Goal: Task Accomplishment & Management: Manage account settings

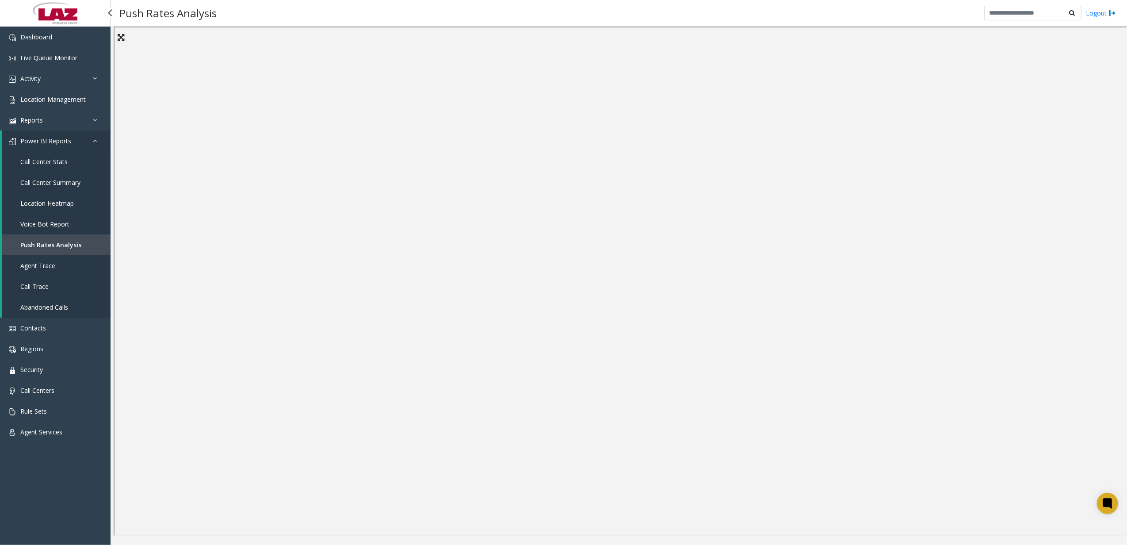
click at [67, 165] on link "Call Center Stats" at bounding box center [56, 161] width 109 height 21
click at [65, 85] on link "Activity" at bounding box center [55, 78] width 111 height 21
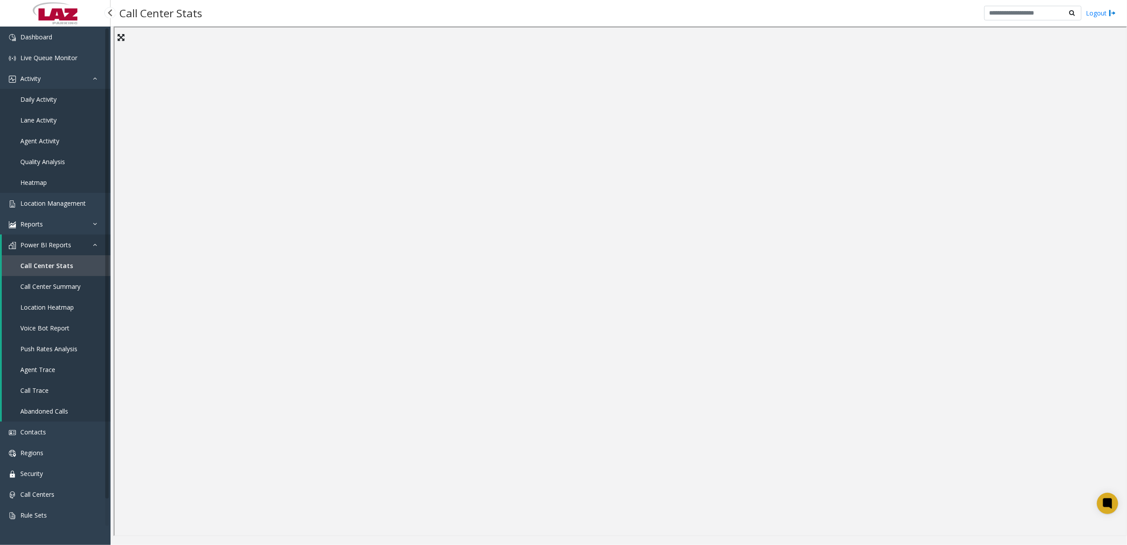
click at [42, 94] on link "Daily Activity" at bounding box center [55, 99] width 111 height 21
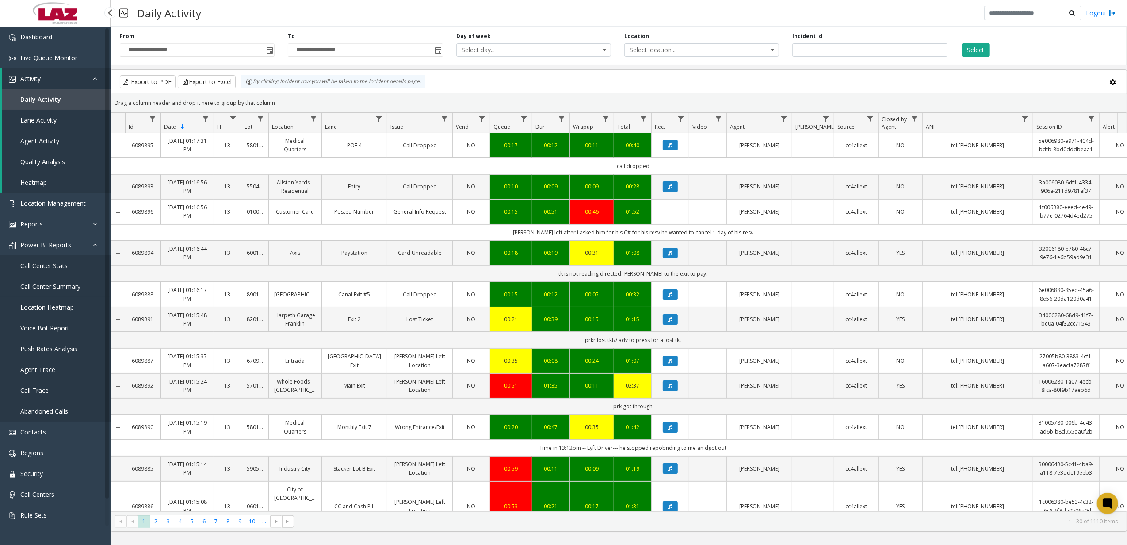
click at [73, 284] on span "Call Center Summary" at bounding box center [50, 286] width 60 height 8
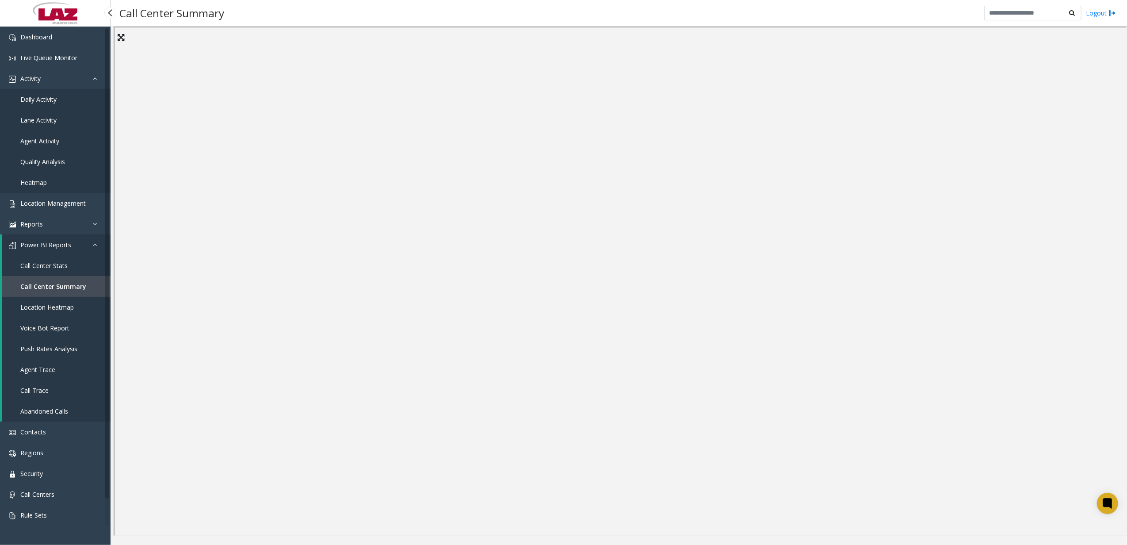
click at [46, 262] on span "Call Center Stats" at bounding box center [43, 265] width 47 height 8
click at [45, 96] on span "Daily Activity" at bounding box center [38, 99] width 36 height 8
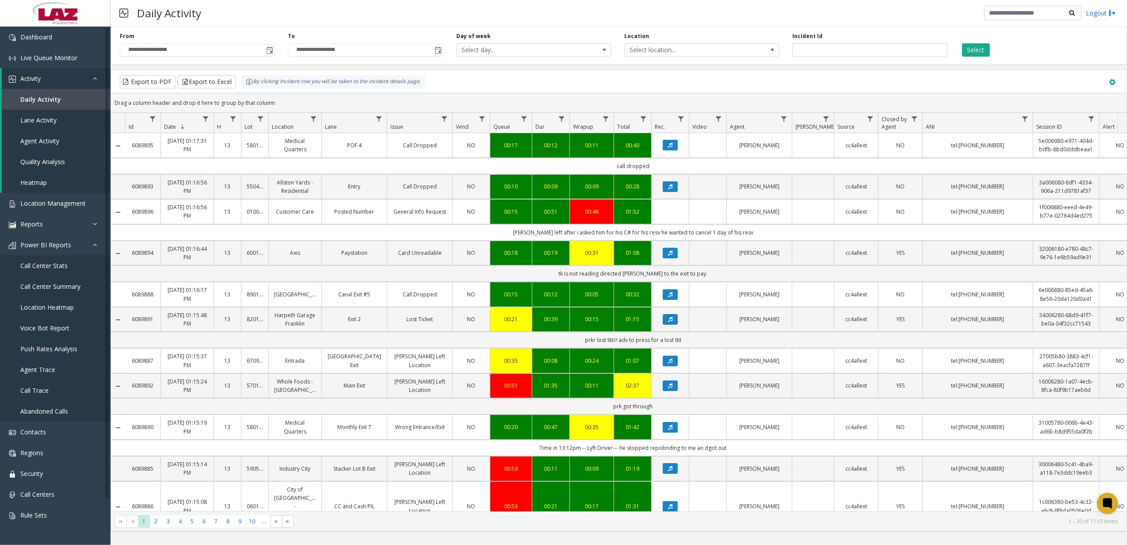
click at [1114, 85] on span at bounding box center [1112, 82] width 10 height 10
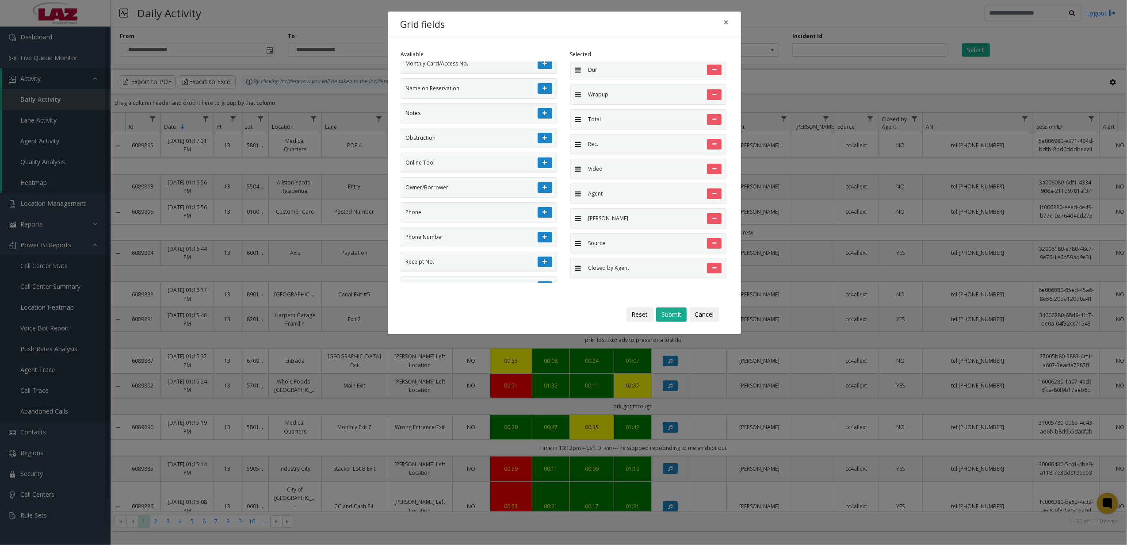
scroll to position [236, 0]
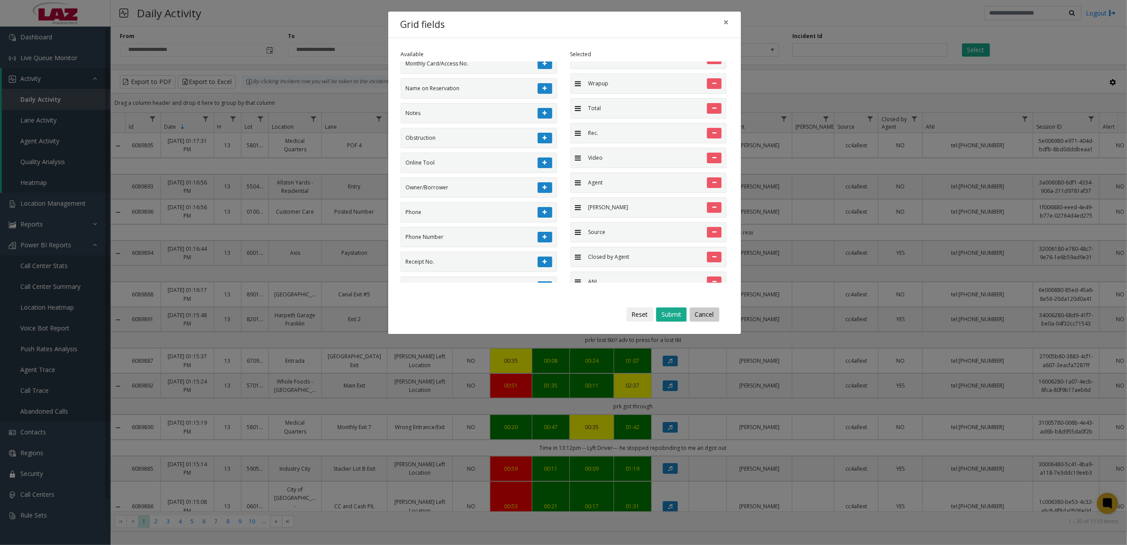
click at [716, 315] on button "Cancel" at bounding box center [705, 314] width 30 height 14
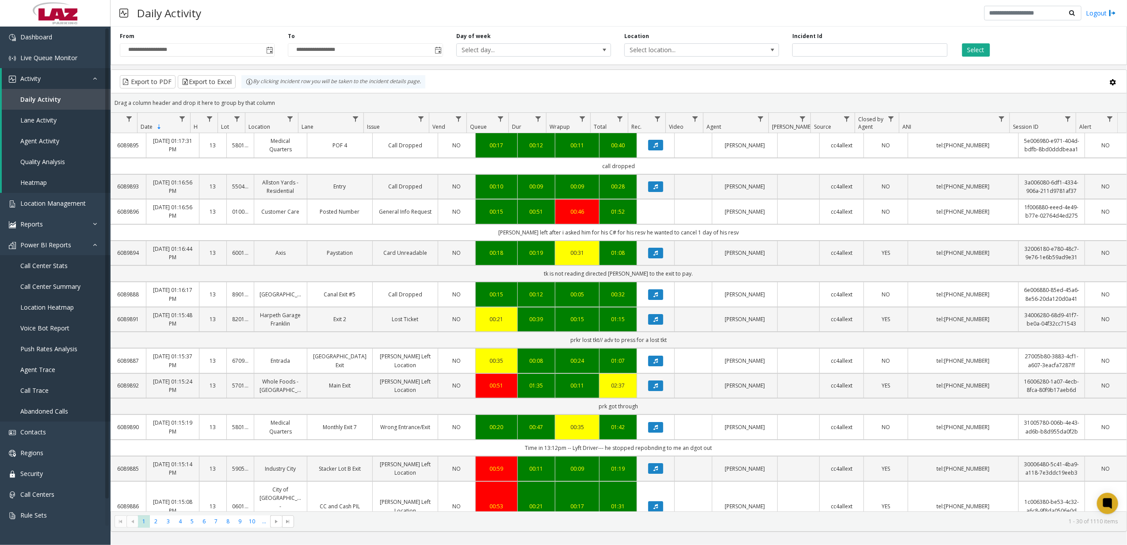
scroll to position [0, 0]
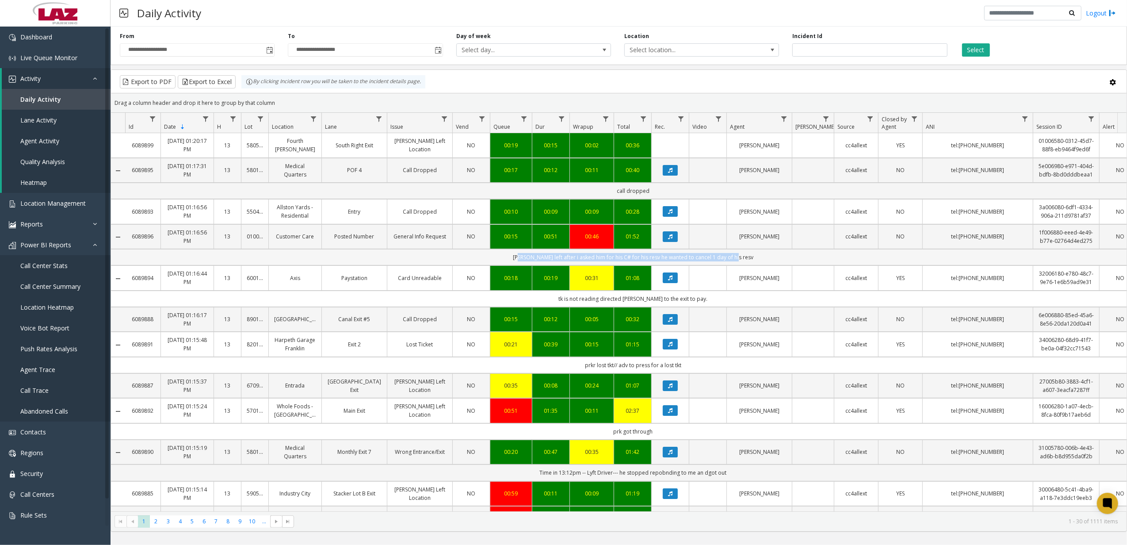
drag, startPoint x: 528, startPoint y: 260, endPoint x: 771, endPoint y: 262, distance: 243.6
click at [771, 262] on td "[PERSON_NAME] left after i asked him for his C# for his resv he wanted to cance…" at bounding box center [633, 257] width 1016 height 16
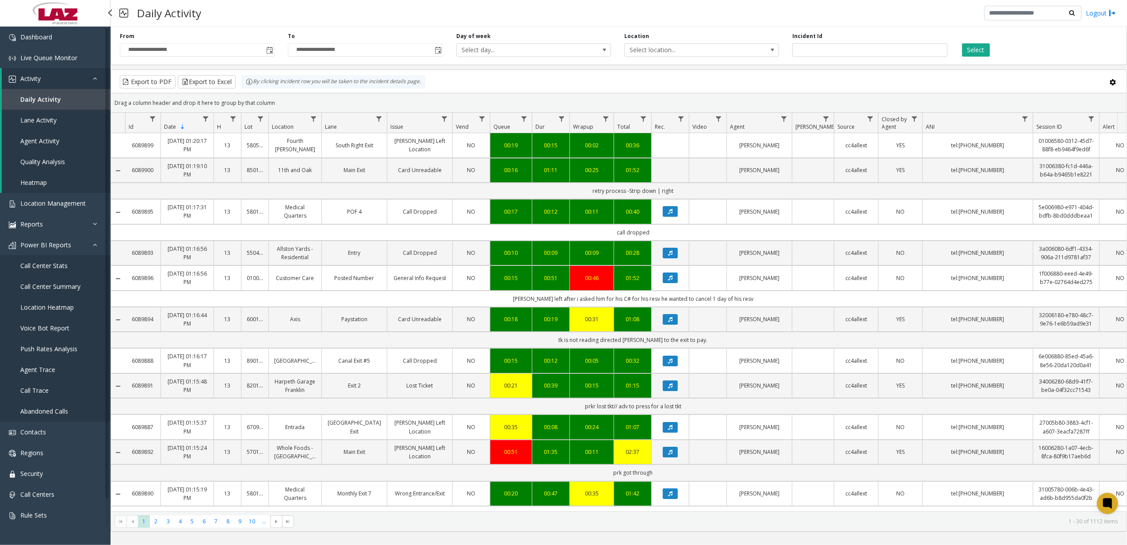
click at [59, 270] on link "Call Center Stats" at bounding box center [55, 265] width 111 height 21
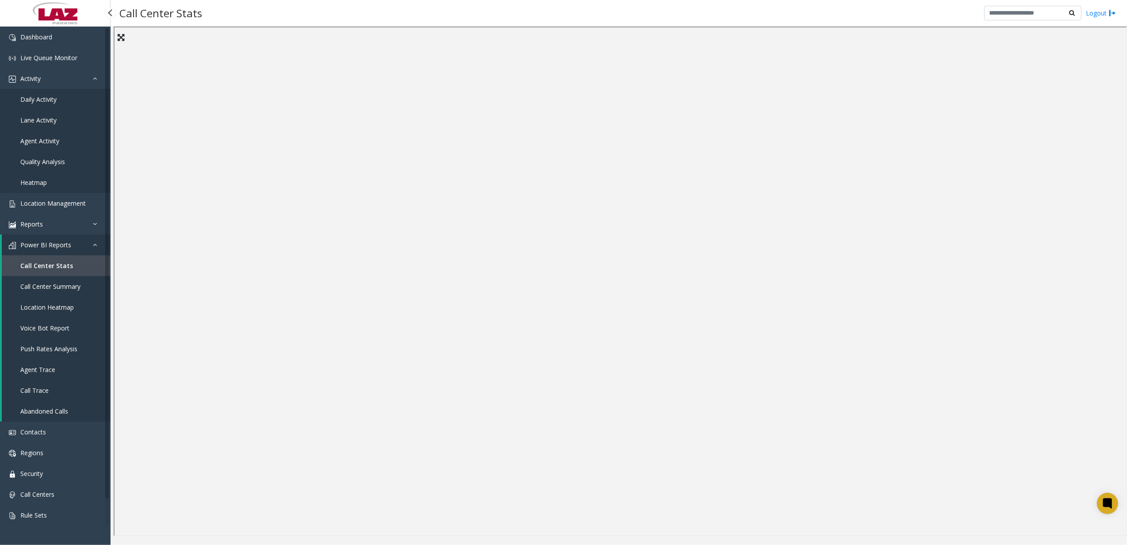
click at [65, 297] on link "Location Heatmap" at bounding box center [56, 307] width 109 height 21
click at [71, 290] on link "Call Center Summary" at bounding box center [56, 286] width 109 height 21
click at [44, 95] on span "Daily Activity" at bounding box center [38, 99] width 36 height 8
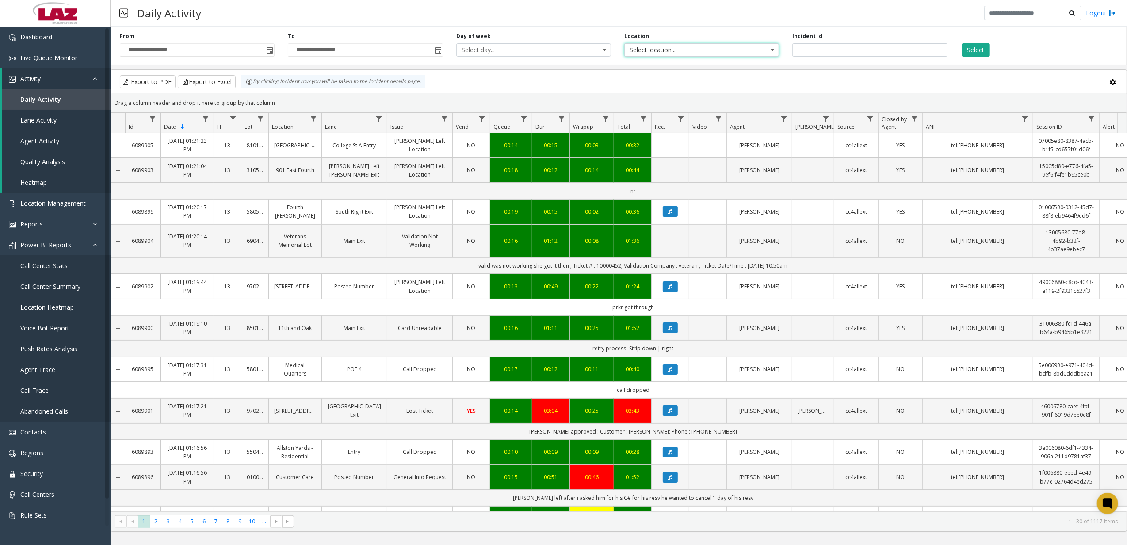
click at [704, 45] on span "Select location..." at bounding box center [686, 50] width 123 height 12
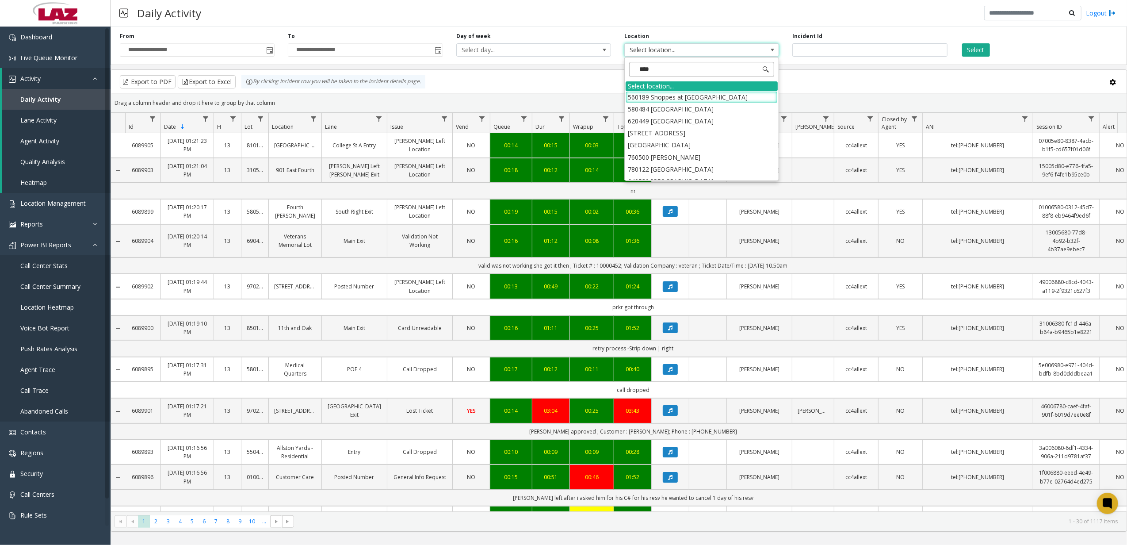
type input "*****"
click at [709, 101] on li "640580 [GEOGRAPHIC_DATA]" at bounding box center [701, 97] width 152 height 12
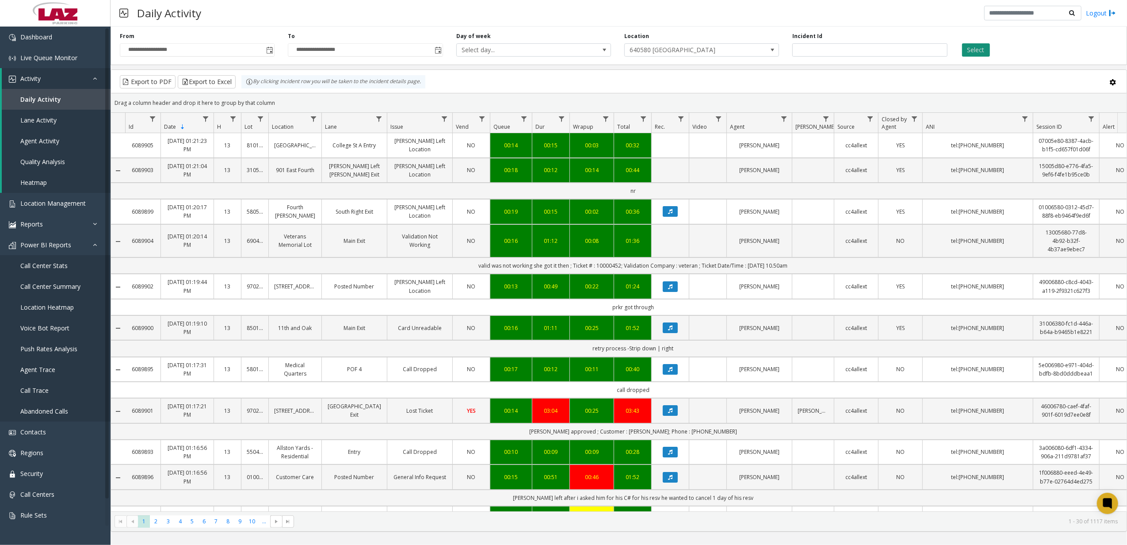
click at [977, 52] on button "Select" at bounding box center [976, 49] width 28 height 13
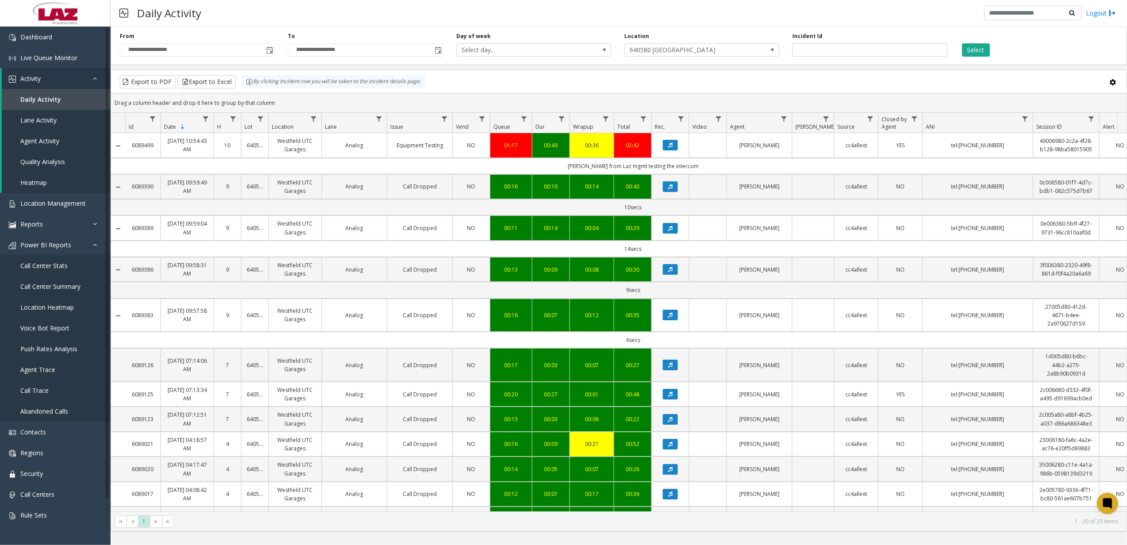
click at [547, 115] on th "Dur" at bounding box center [551, 123] width 38 height 20
click at [552, 129] on th "Dur" at bounding box center [551, 123] width 38 height 20
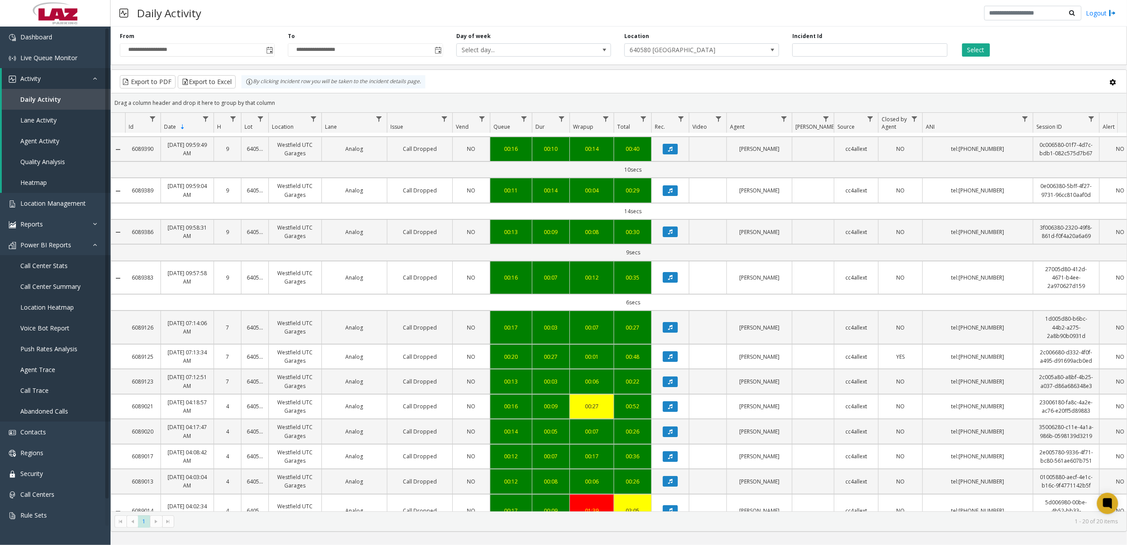
scroll to position [294, 0]
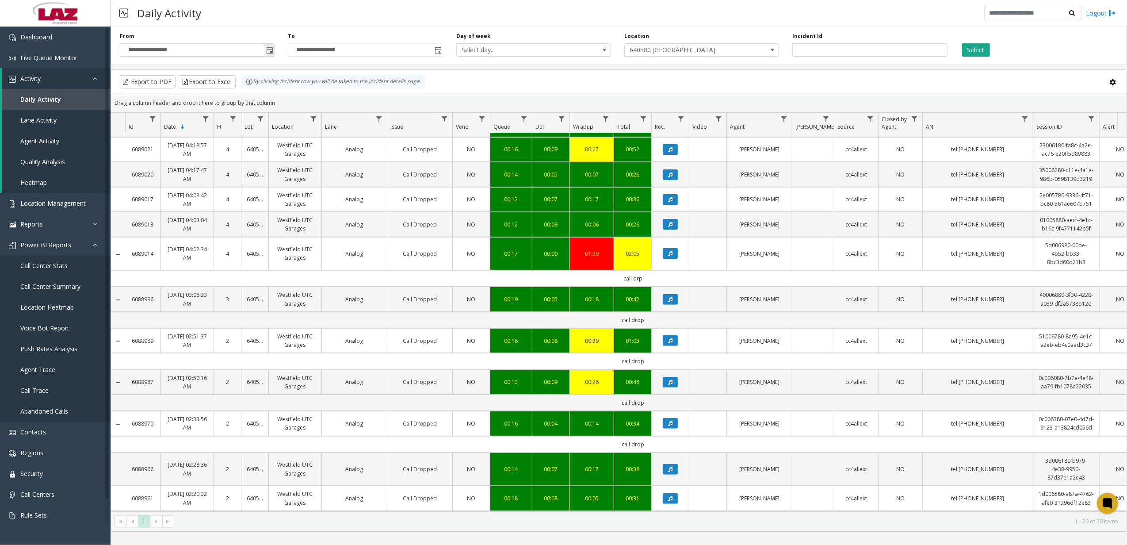
click at [267, 52] on span "Toggle popup" at bounding box center [269, 50] width 7 height 7
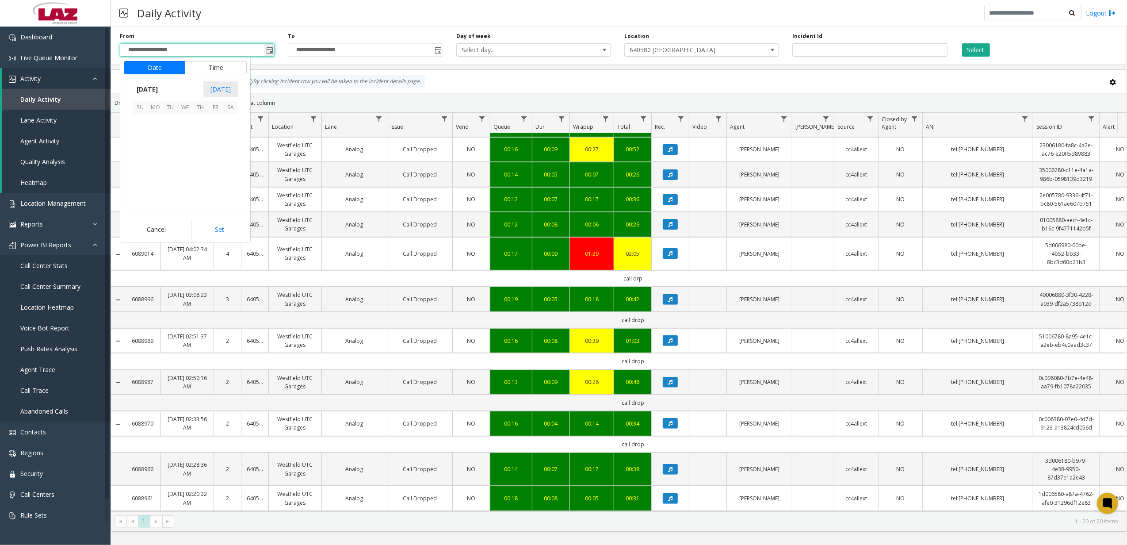
scroll to position [158532, 0]
drag, startPoint x: 155, startPoint y: 180, endPoint x: 193, endPoint y: 211, distance: 49.0
click at [155, 181] on span "25" at bounding box center [155, 181] width 15 height 15
click at [221, 227] on button "Set" at bounding box center [219, 229] width 56 height 19
type input "**********"
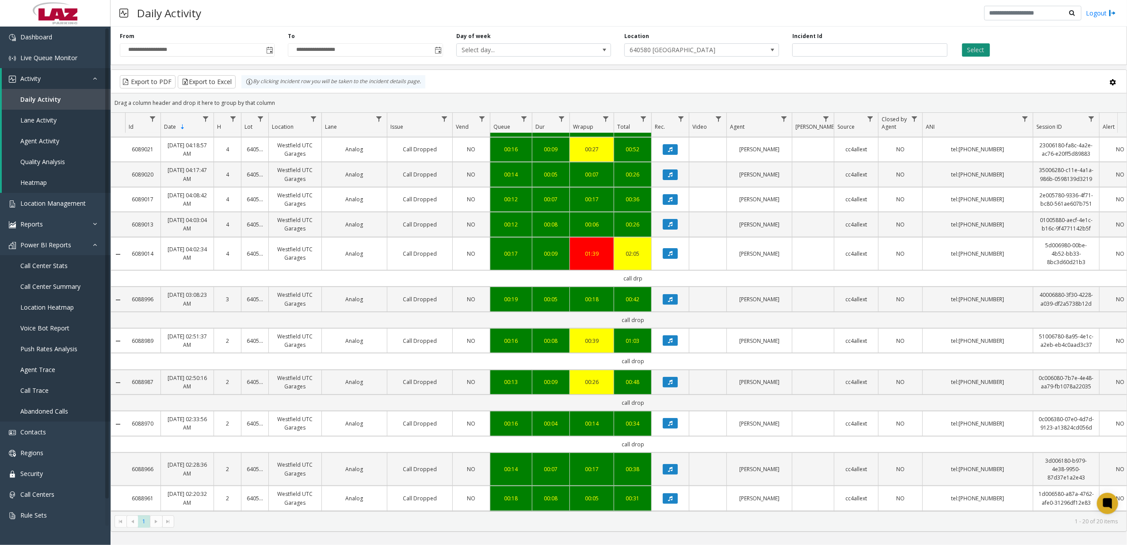
click at [983, 53] on button "Select" at bounding box center [976, 49] width 28 height 13
click at [223, 88] on button "Export to Excel" at bounding box center [207, 81] width 58 height 13
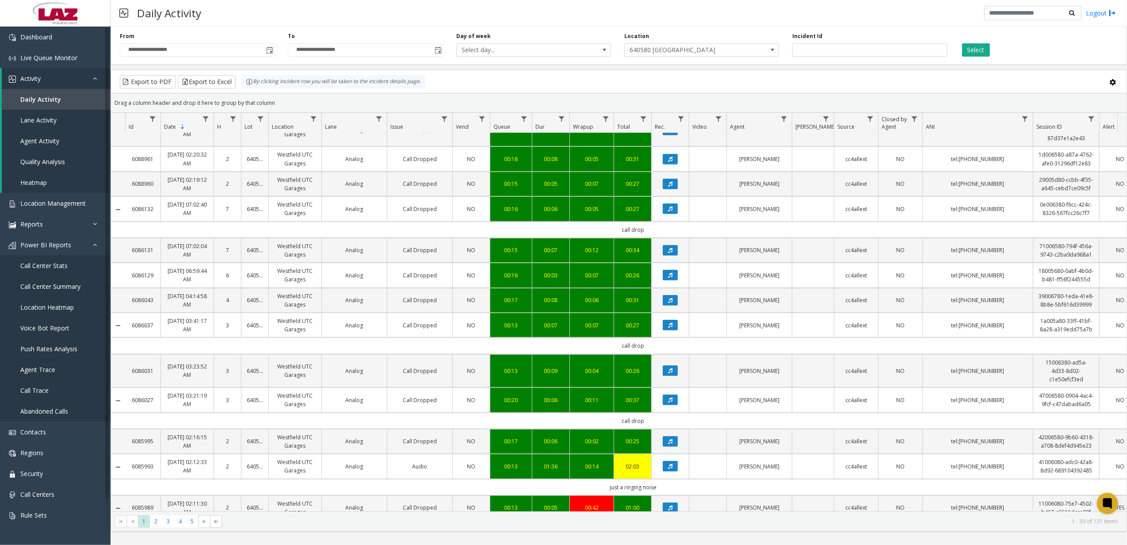
scroll to position [638, 0]
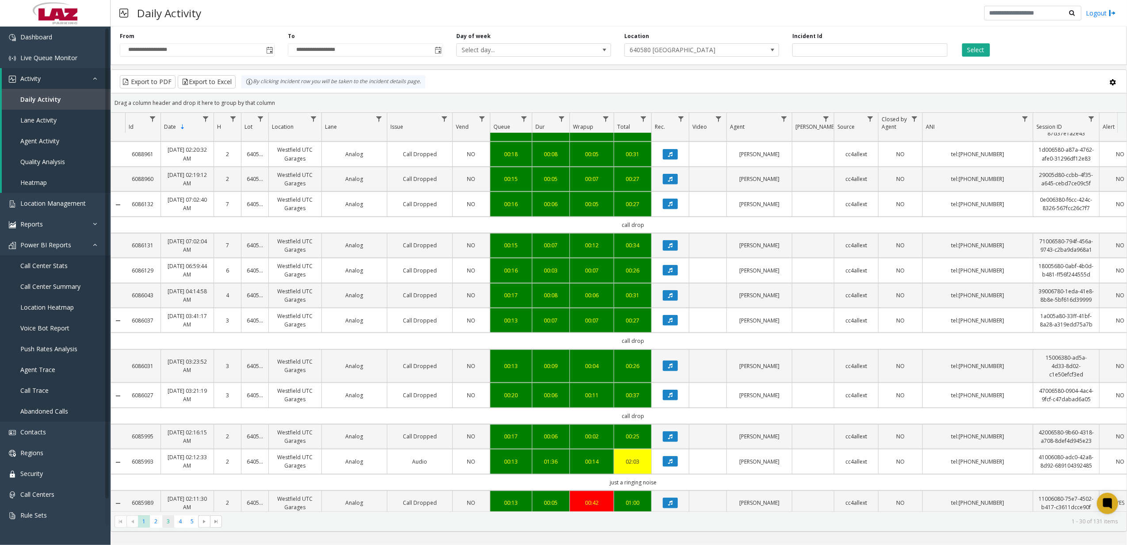
click at [165, 518] on span "3" at bounding box center [168, 521] width 12 height 12
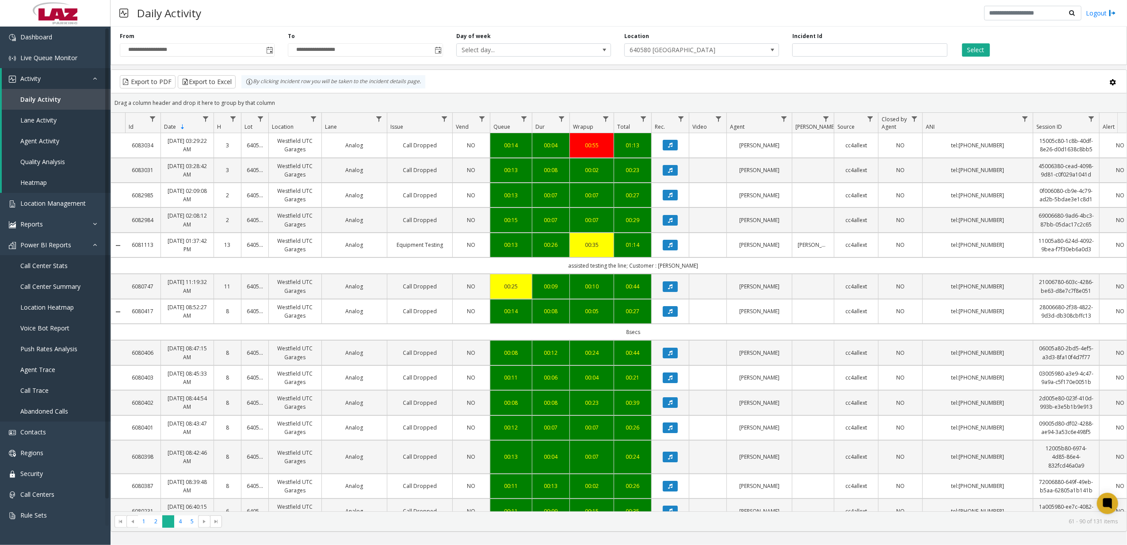
click at [168, 518] on span "3" at bounding box center [168, 521] width 12 height 12
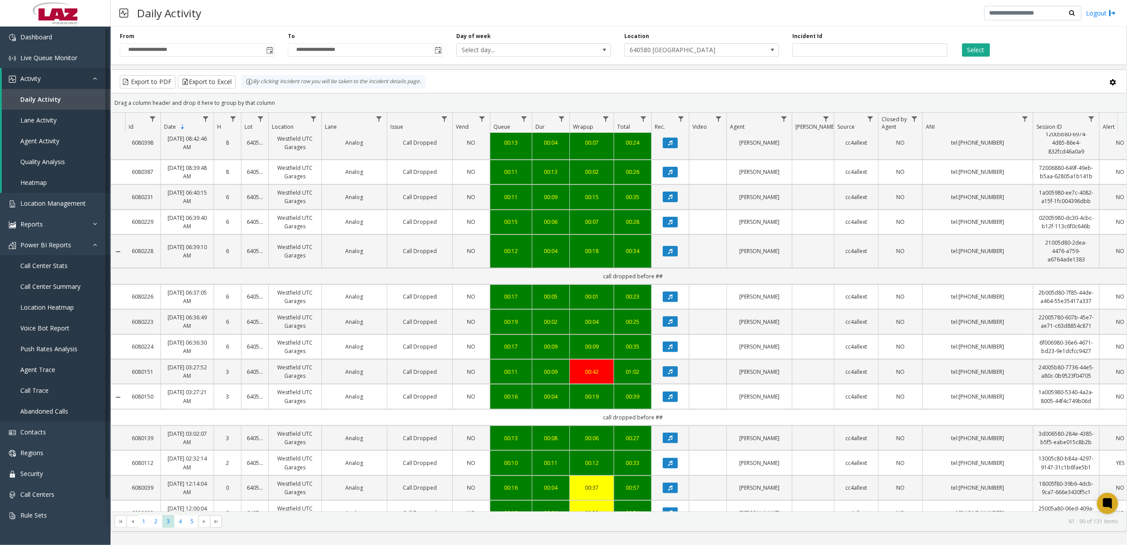
scroll to position [471, 0]
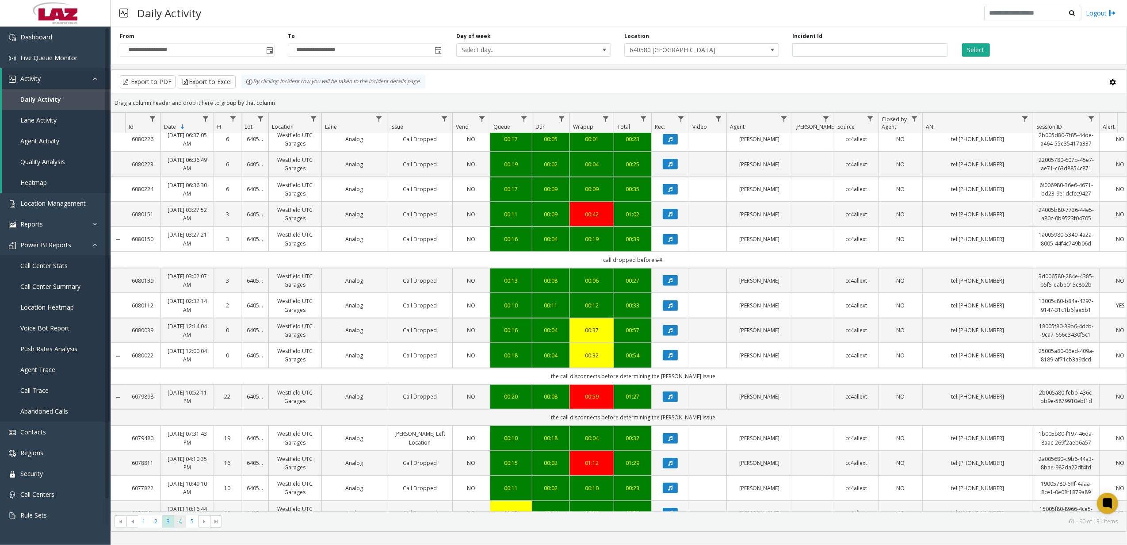
click at [177, 522] on span "4" at bounding box center [180, 521] width 12 height 12
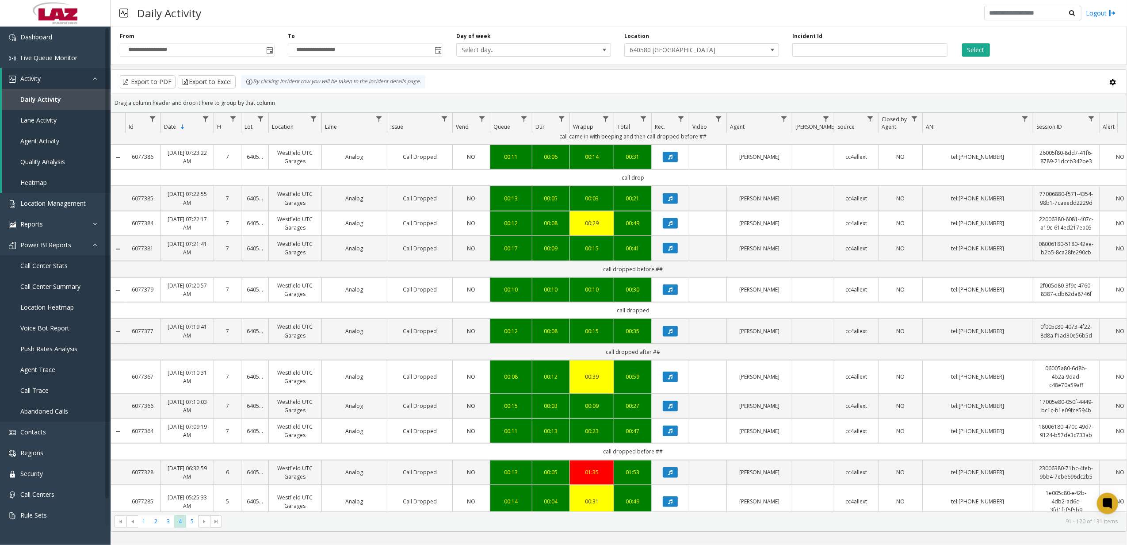
scroll to position [589, 0]
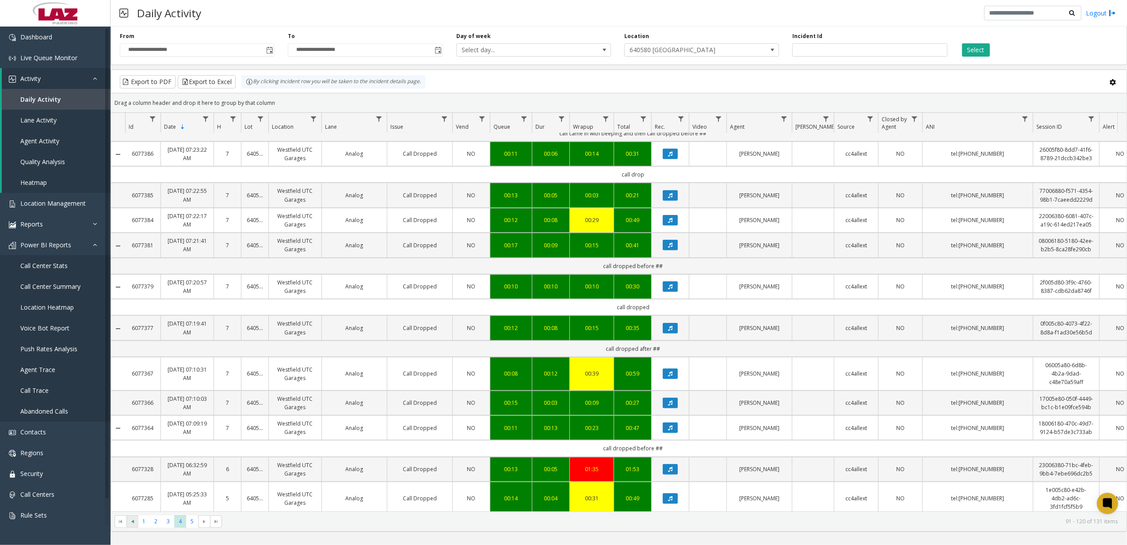
click at [135, 520] on span "Go to the previous page" at bounding box center [132, 521] width 7 height 7
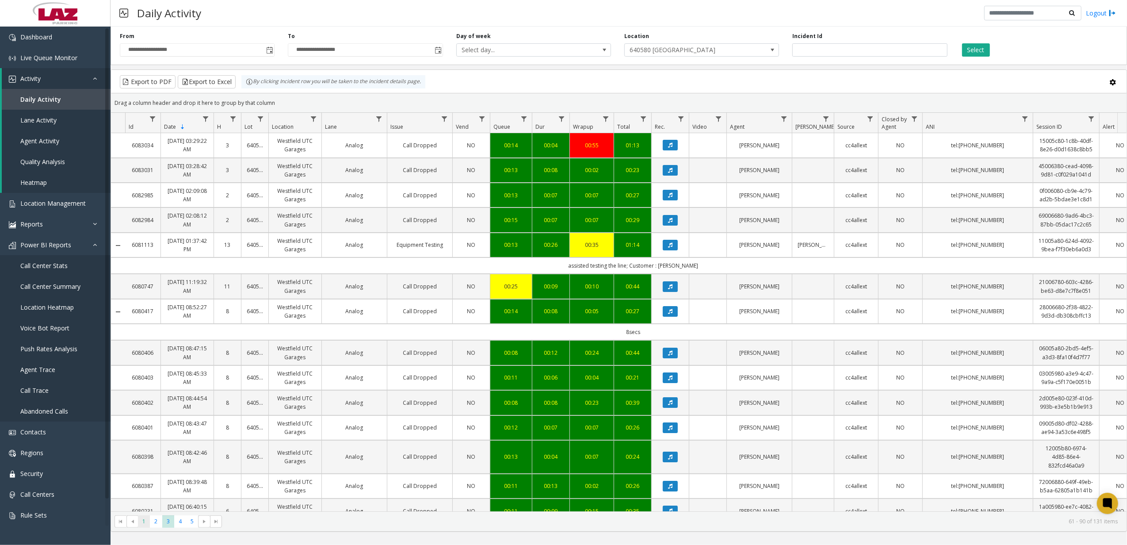
click at [140, 521] on span "1" at bounding box center [144, 521] width 12 height 12
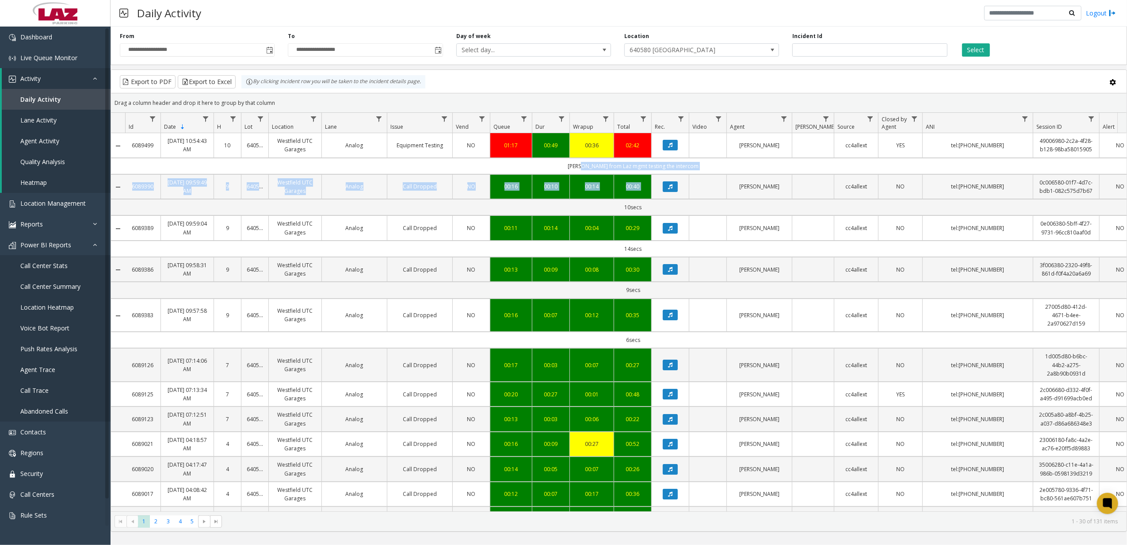
drag, startPoint x: 639, startPoint y: 174, endPoint x: 705, endPoint y: 177, distance: 65.5
drag, startPoint x: 705, startPoint y: 177, endPoint x: 674, endPoint y: 170, distance: 30.8
click at [674, 170] on td "[PERSON_NAME] from Laz mgmt testing the intercom" at bounding box center [633, 166] width 1016 height 16
click at [663, 170] on td "[PERSON_NAME] from Laz mgmt testing the intercom" at bounding box center [633, 166] width 1016 height 16
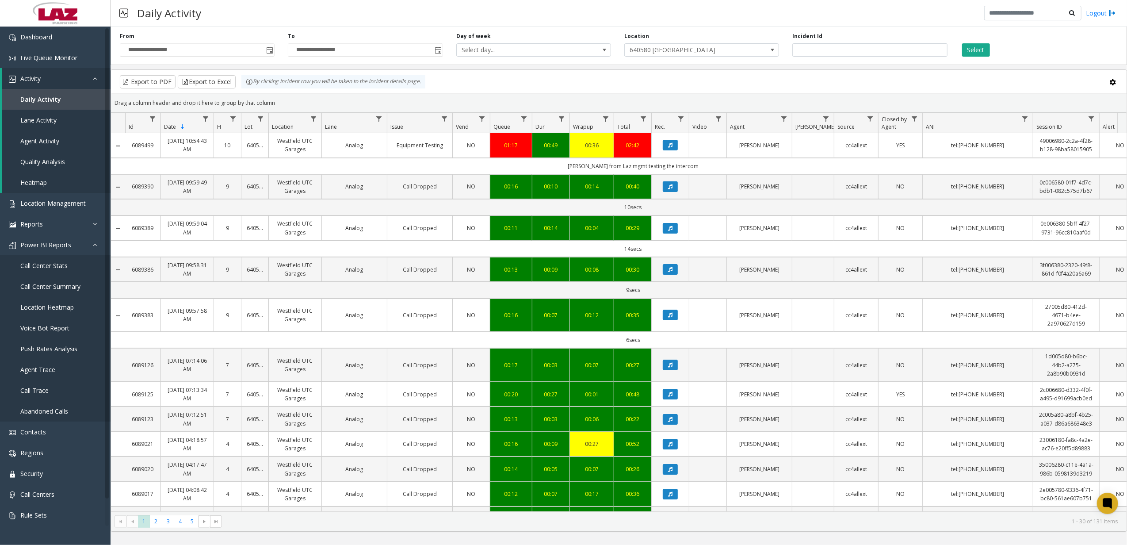
click at [598, 170] on td "[PERSON_NAME] from Laz mgmt testing the intercom" at bounding box center [633, 166] width 1016 height 16
drag, startPoint x: 583, startPoint y: 168, endPoint x: 577, endPoint y: 168, distance: 5.8
click at [577, 168] on td "[PERSON_NAME] from Laz mgmt testing the intercom" at bounding box center [633, 166] width 1016 height 16
drag, startPoint x: 577, startPoint y: 168, endPoint x: 572, endPoint y: 167, distance: 5.2
click at [572, 167] on td "[PERSON_NAME] from Laz mgmt testing the intercom" at bounding box center [633, 166] width 1016 height 16
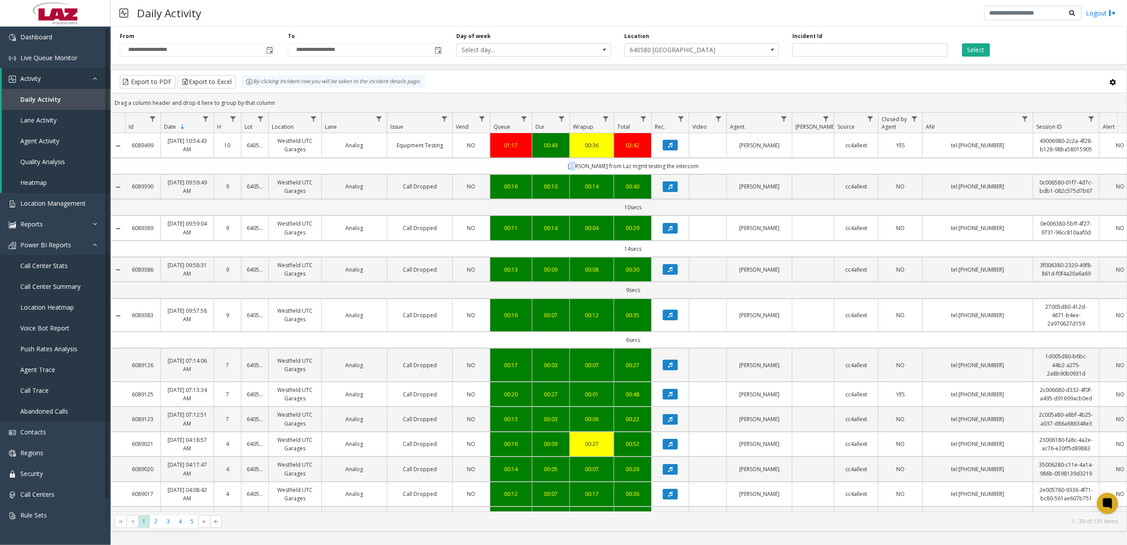
click at [563, 164] on td "[PERSON_NAME] from Laz mgmt testing the intercom" at bounding box center [633, 166] width 1016 height 16
drag, startPoint x: 568, startPoint y: 161, endPoint x: 671, endPoint y: 165, distance: 103.1
click at [678, 165] on td "[PERSON_NAME] from Laz mgmt testing the intercom" at bounding box center [633, 166] width 1016 height 16
click at [652, 167] on td "[PERSON_NAME] from Laz mgmt testing the intercom" at bounding box center [633, 166] width 1016 height 16
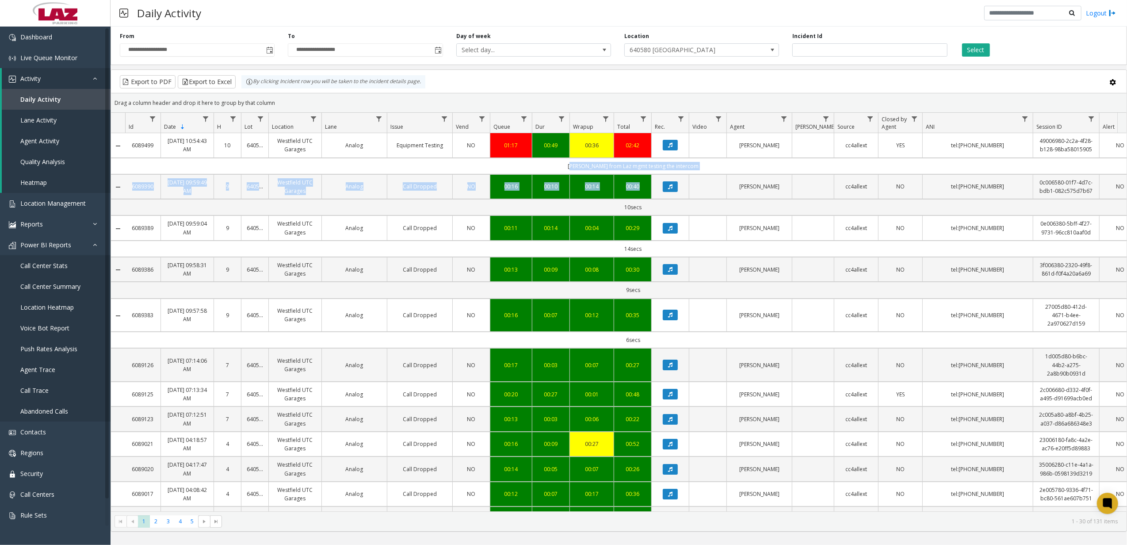
drag, startPoint x: 652, startPoint y: 167, endPoint x: 648, endPoint y: 179, distance: 13.3
drag, startPoint x: 648, startPoint y: 179, endPoint x: 602, endPoint y: 174, distance: 45.8
click at [602, 174] on td "[PERSON_NAME] from Laz mgmt testing the intercom" at bounding box center [633, 166] width 1016 height 16
click at [636, 165] on td "[PERSON_NAME] from Laz mgmt testing the intercom" at bounding box center [633, 166] width 1016 height 16
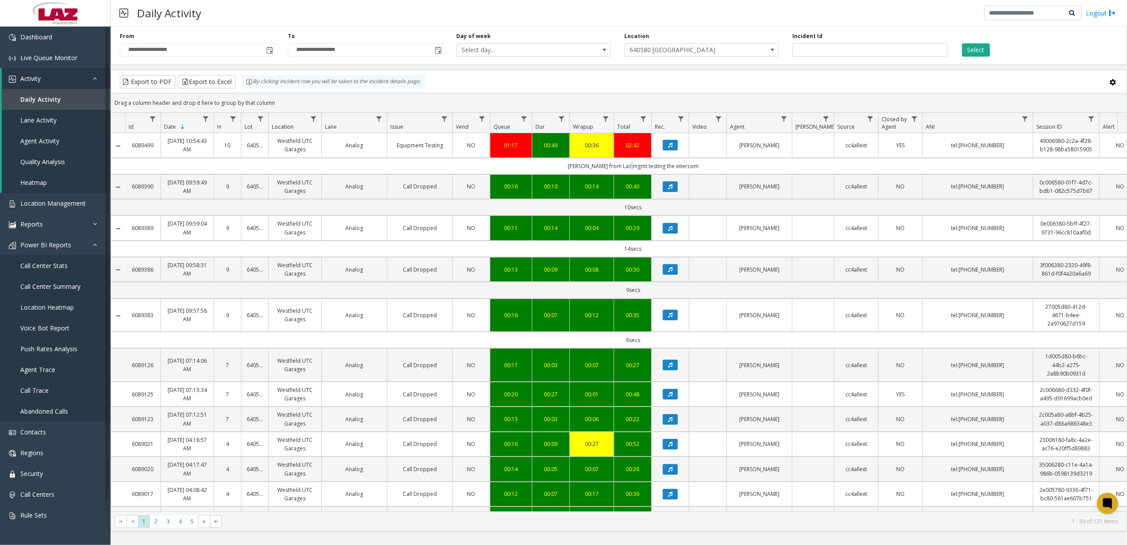
click at [636, 165] on td "[PERSON_NAME] from Laz mgmt testing the intercom" at bounding box center [633, 166] width 1016 height 16
click at [34, 196] on link "Location Management" at bounding box center [55, 203] width 111 height 21
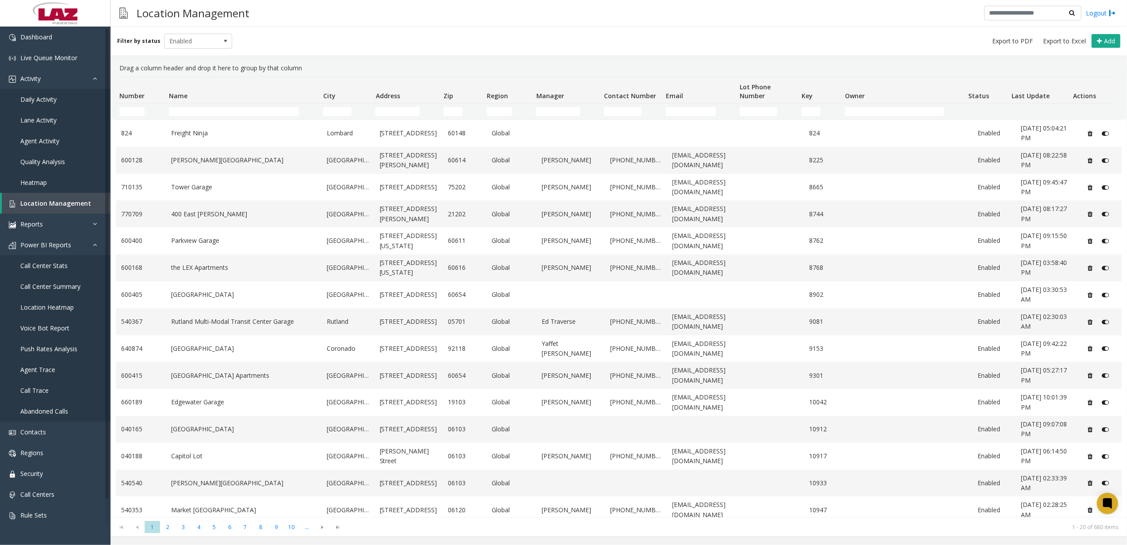
click at [210, 105] on td "Name Filter" at bounding box center [242, 111] width 154 height 16
click at [210, 118] on td "Name Filter" at bounding box center [242, 111] width 154 height 16
click at [210, 111] on input "Name Filter" at bounding box center [234, 111] width 130 height 9
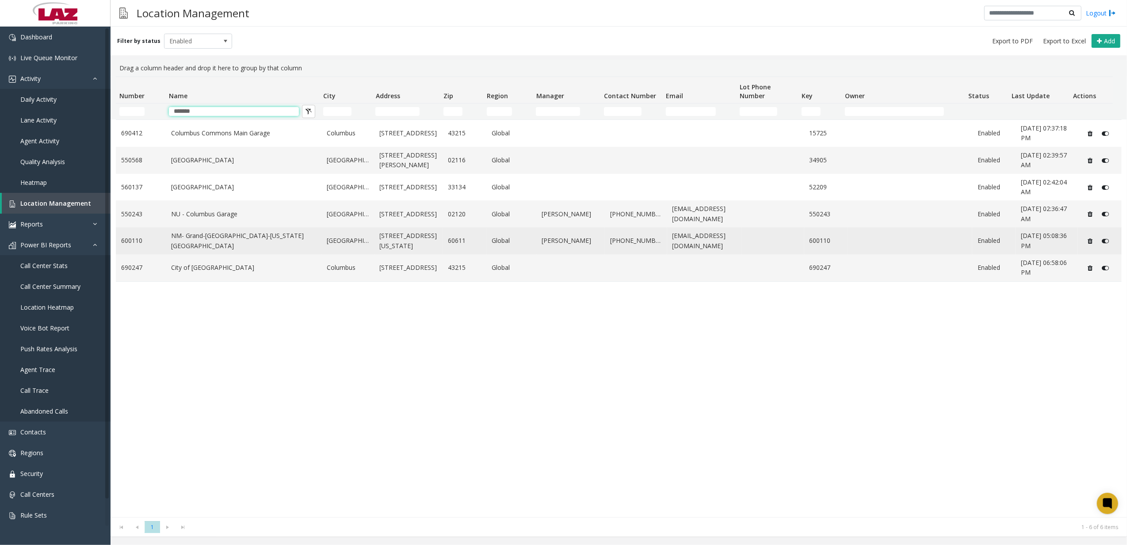
type input "*******"
click at [248, 234] on td "NM- Grand-[GEOGRAPHIC_DATA]-[US_STATE][GEOGRAPHIC_DATA]" at bounding box center [244, 240] width 156 height 27
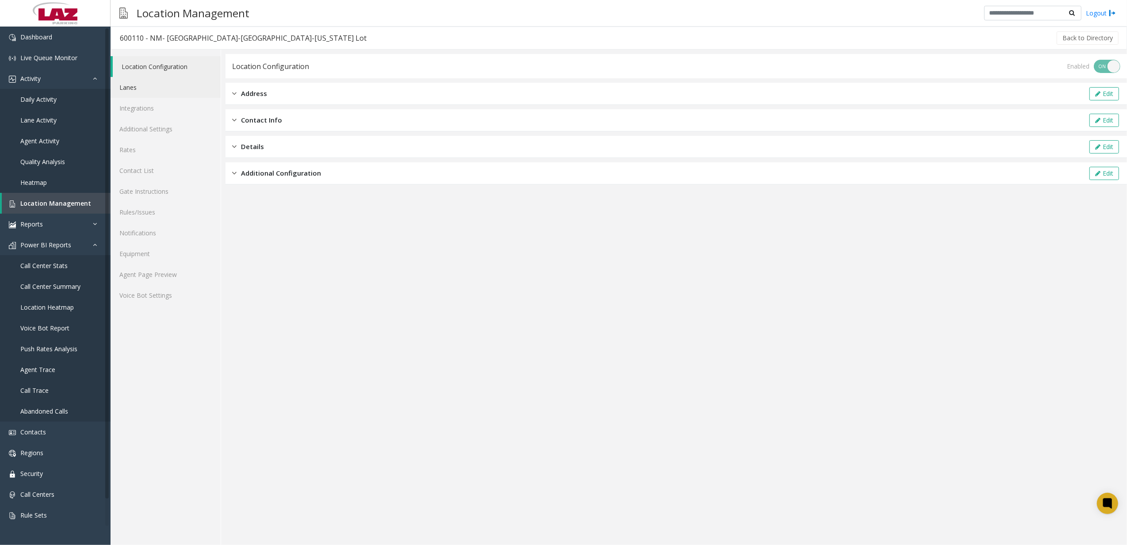
click at [160, 84] on link "Lanes" at bounding box center [166, 87] width 110 height 21
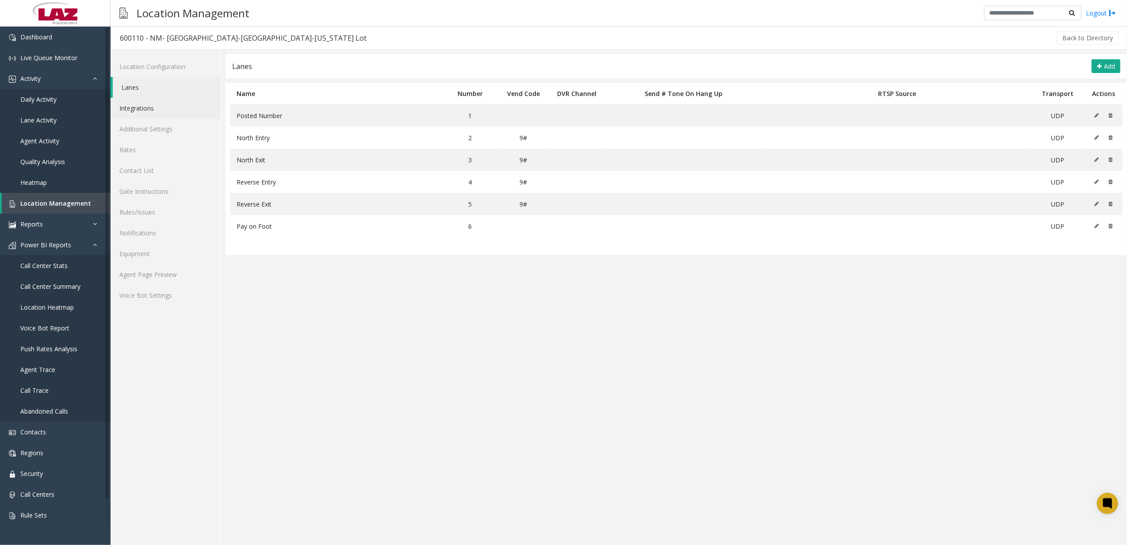
click at [183, 106] on link "Integrations" at bounding box center [166, 108] width 110 height 21
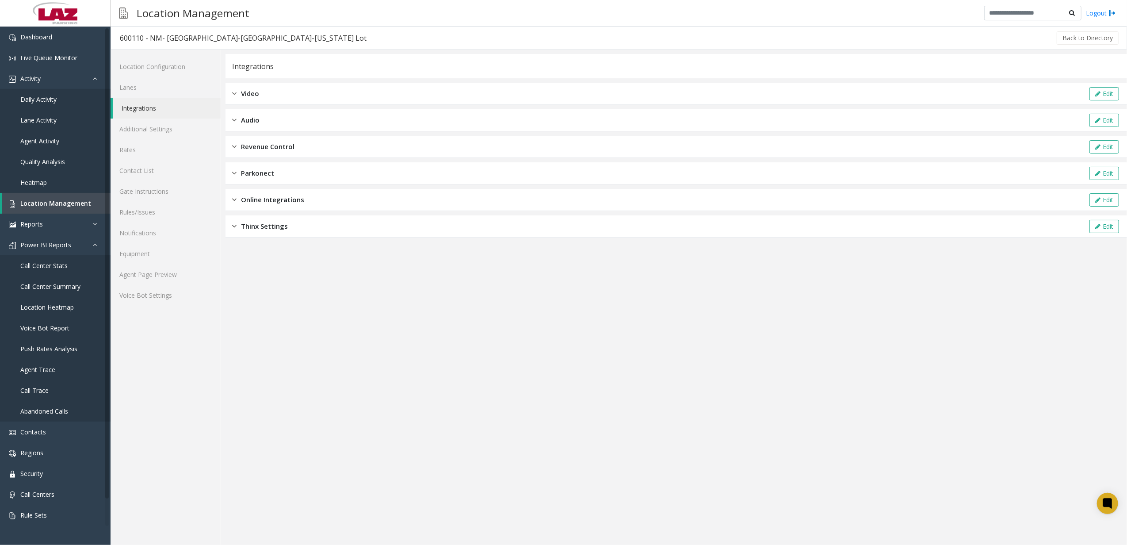
click at [264, 138] on div "Revenue Control Edit" at bounding box center [675, 147] width 901 height 22
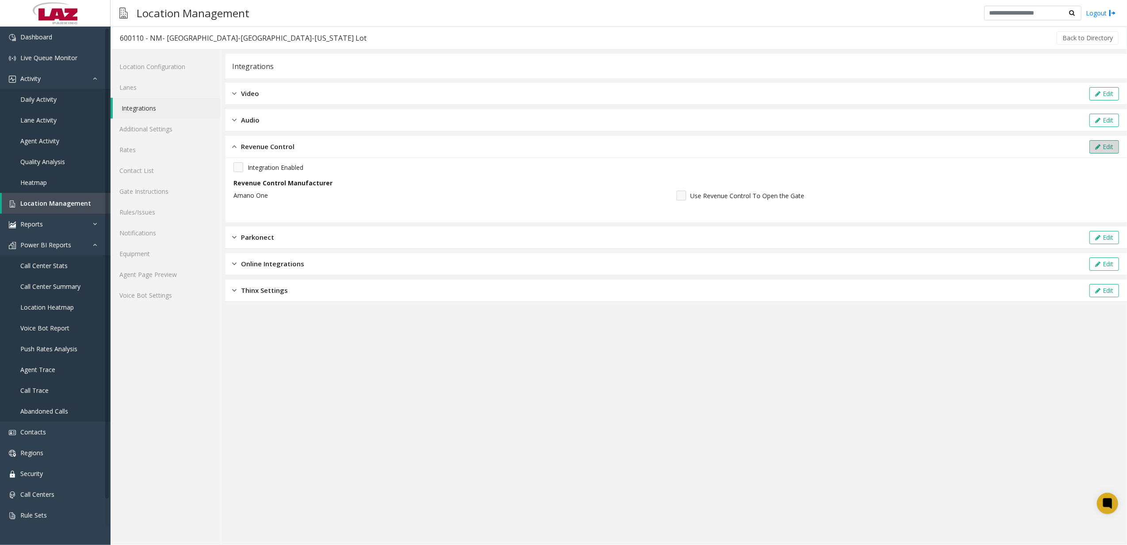
click at [1102, 142] on button "Edit" at bounding box center [1104, 146] width 30 height 13
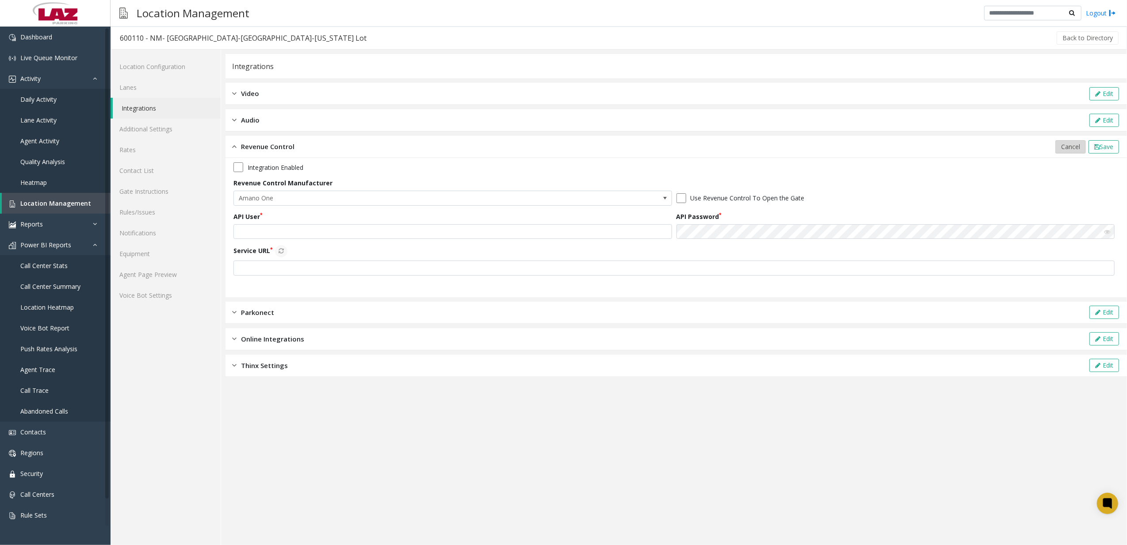
click at [1067, 149] on span "Cancel" at bounding box center [1070, 146] width 19 height 8
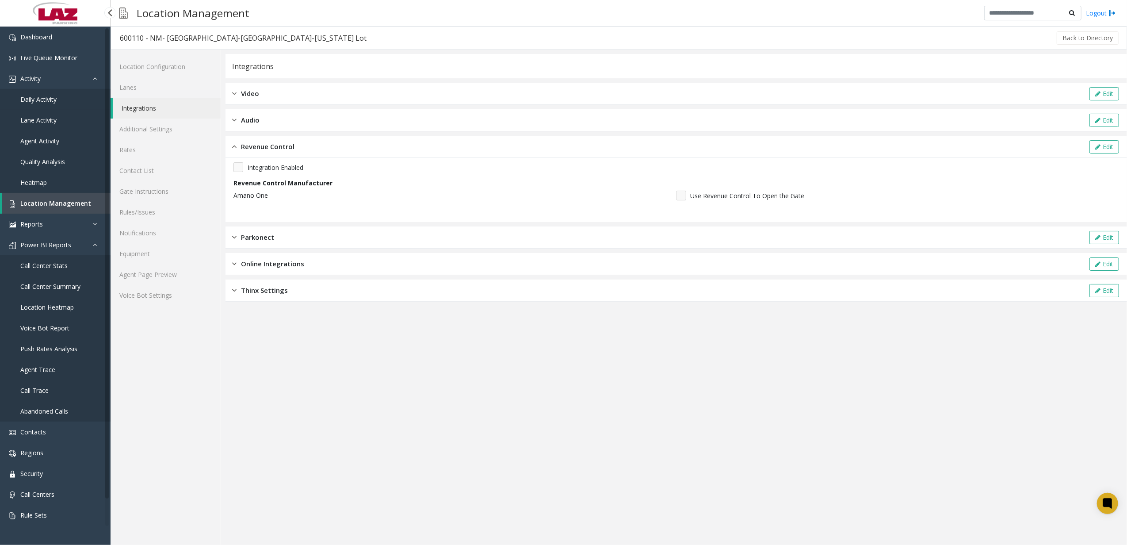
click at [52, 101] on span "Daily Activity" at bounding box center [38, 99] width 36 height 8
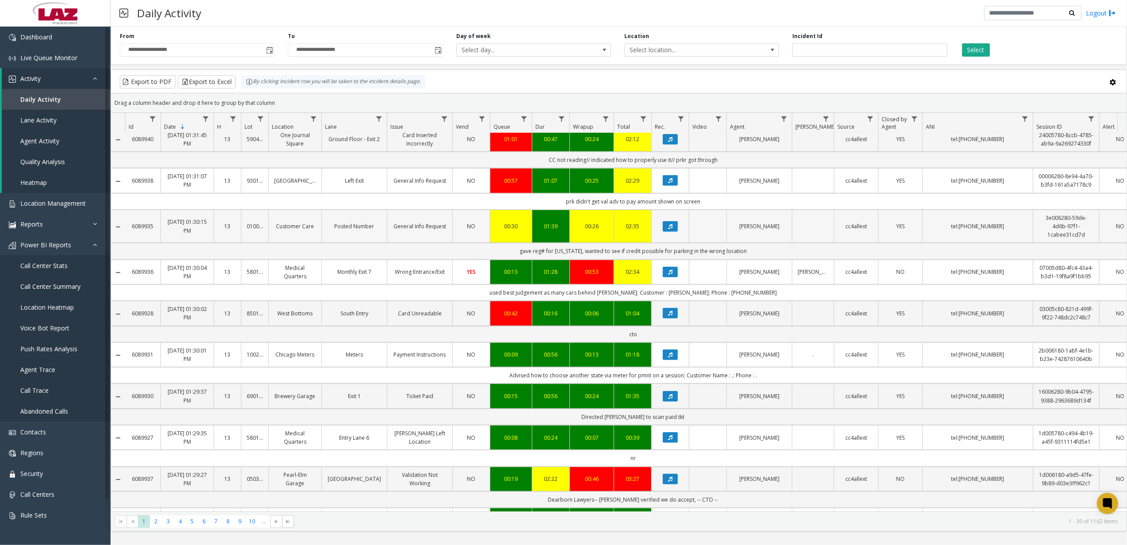
scroll to position [755, 0]
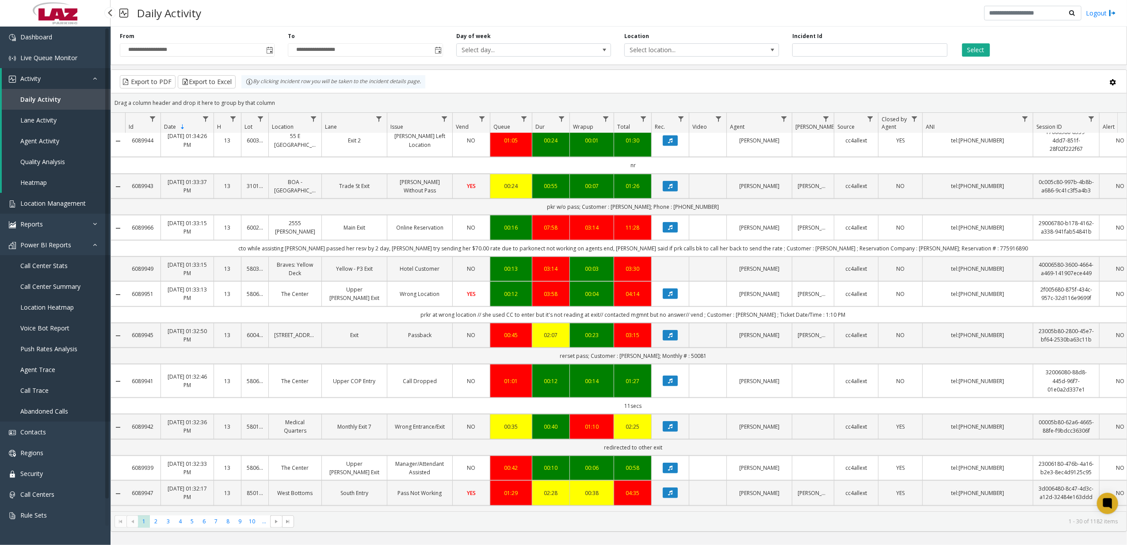
click at [87, 204] on link "Location Management" at bounding box center [55, 203] width 111 height 21
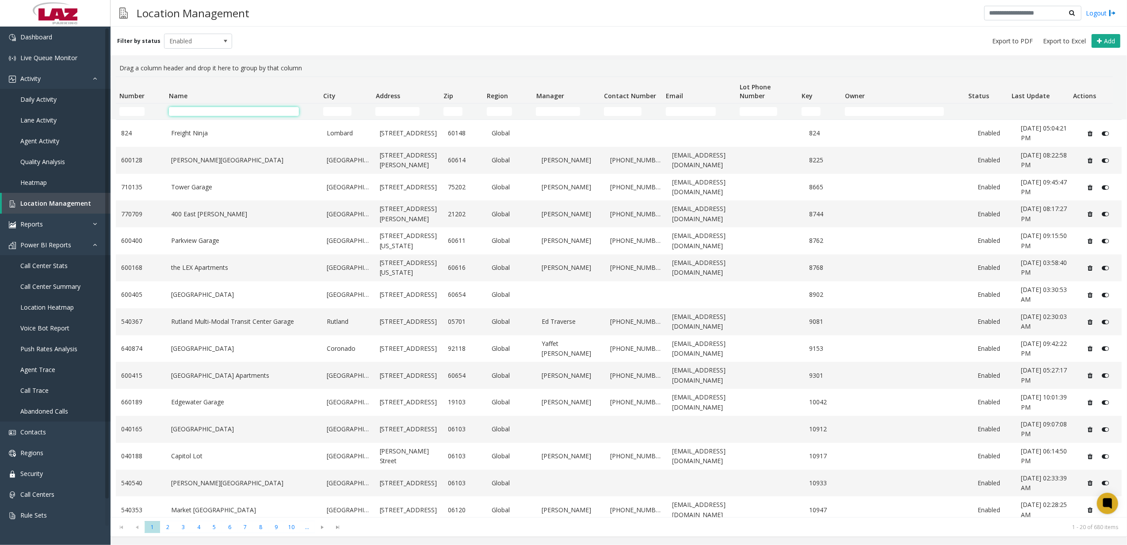
click at [220, 115] on input "Name Filter" at bounding box center [234, 111] width 130 height 9
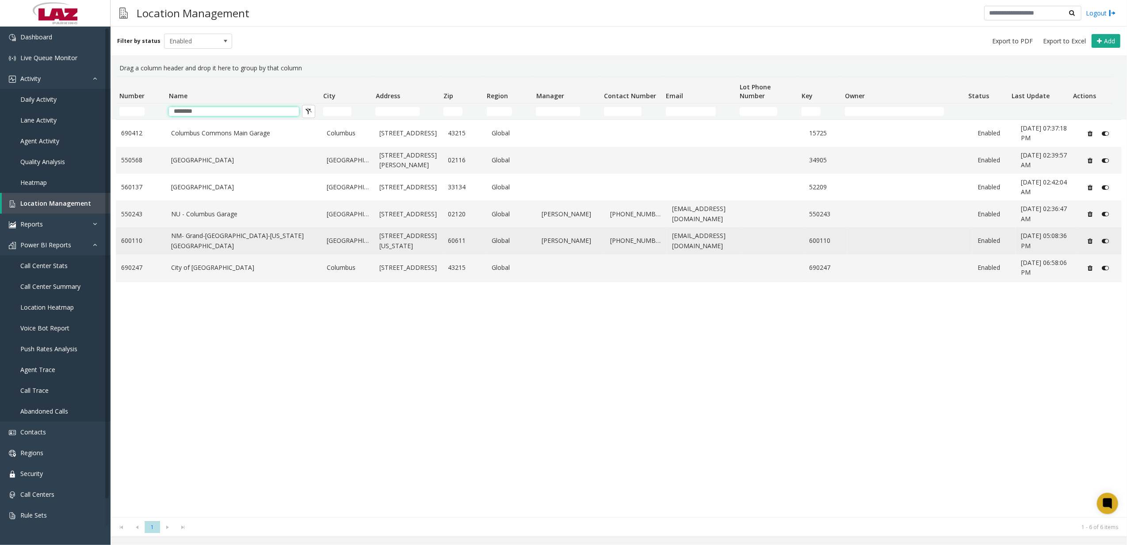
type input "********"
click at [225, 248] on td "NM- Grand-[GEOGRAPHIC_DATA]-[US_STATE][GEOGRAPHIC_DATA]" at bounding box center [244, 240] width 156 height 27
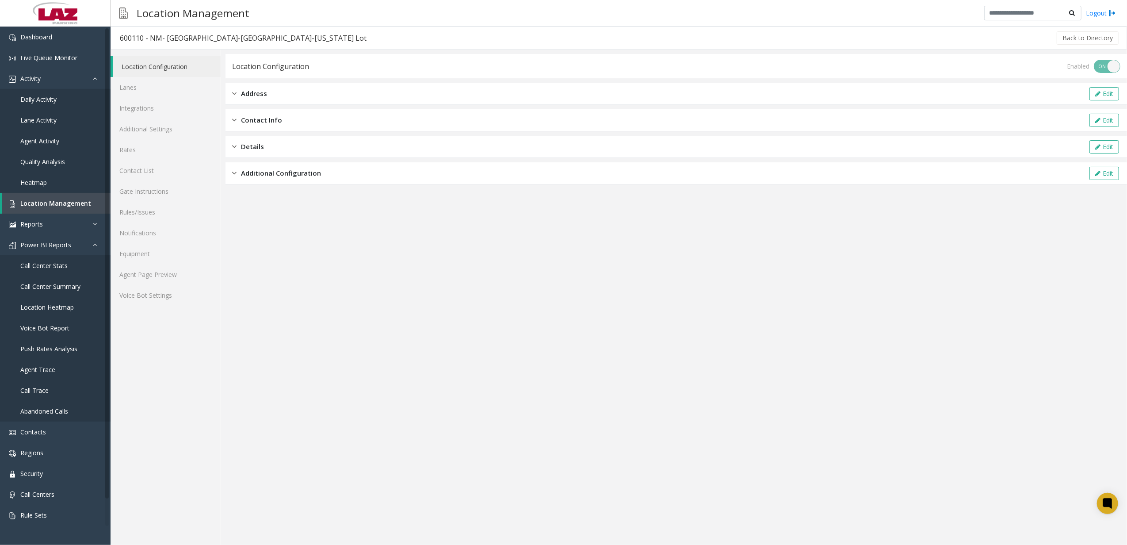
click at [266, 129] on div "Contact Info Edit" at bounding box center [675, 120] width 901 height 22
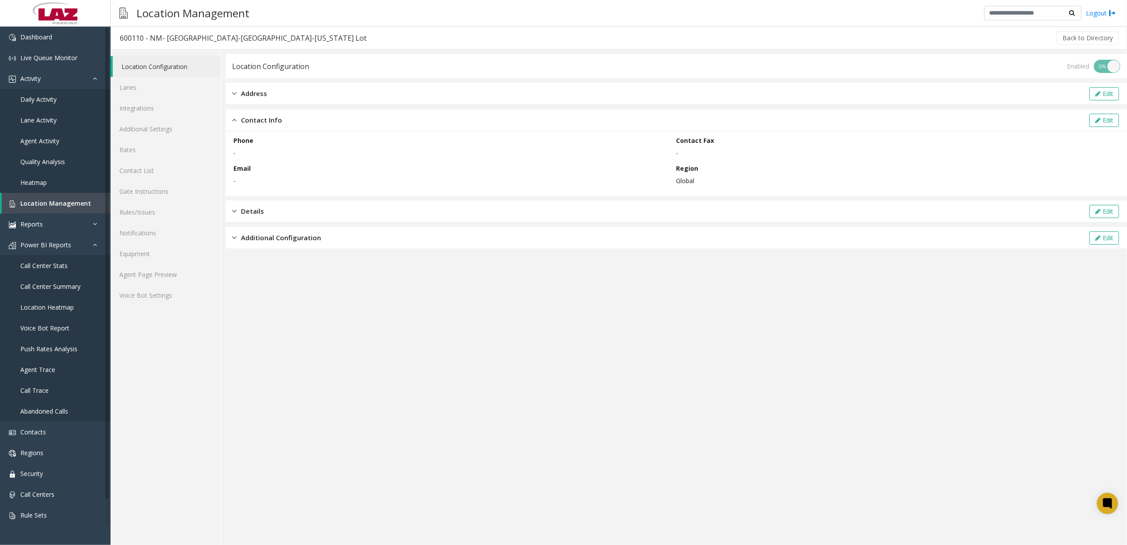
click at [266, 91] on span "Address" at bounding box center [254, 93] width 26 height 10
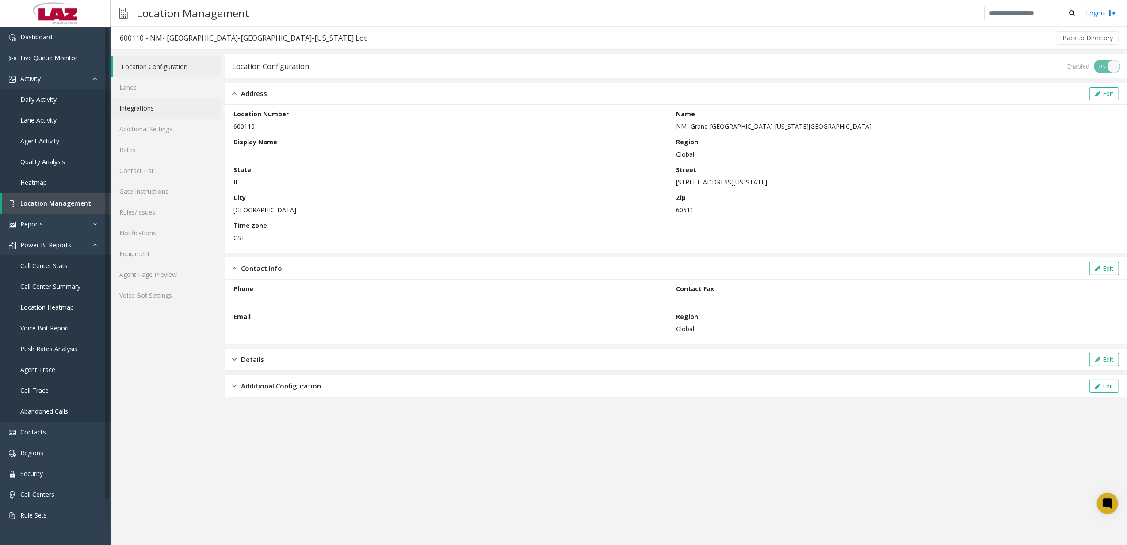
click at [169, 99] on link "Integrations" at bounding box center [166, 108] width 110 height 21
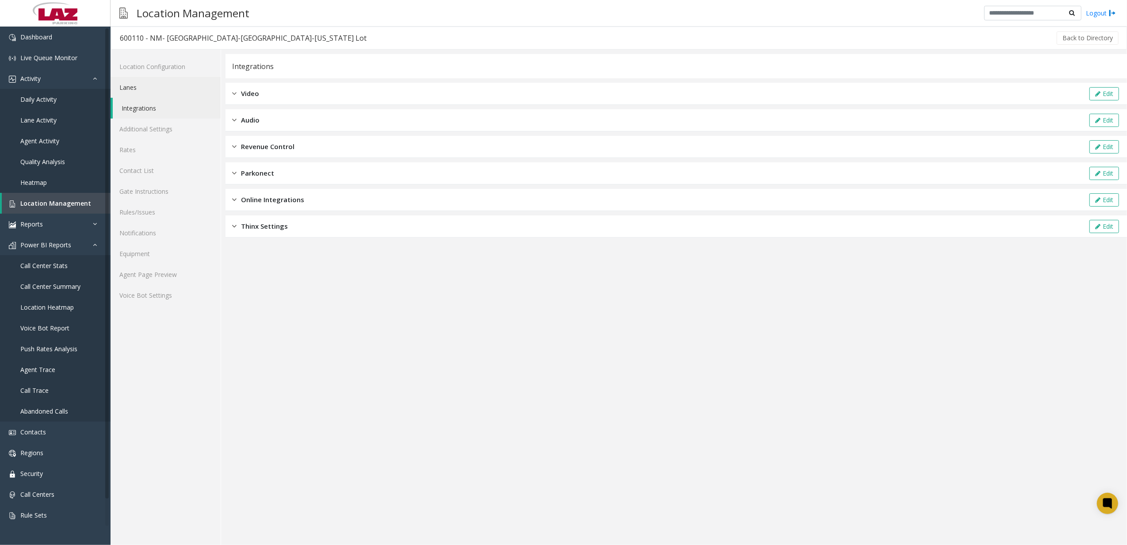
click at [170, 84] on link "Lanes" at bounding box center [166, 87] width 110 height 21
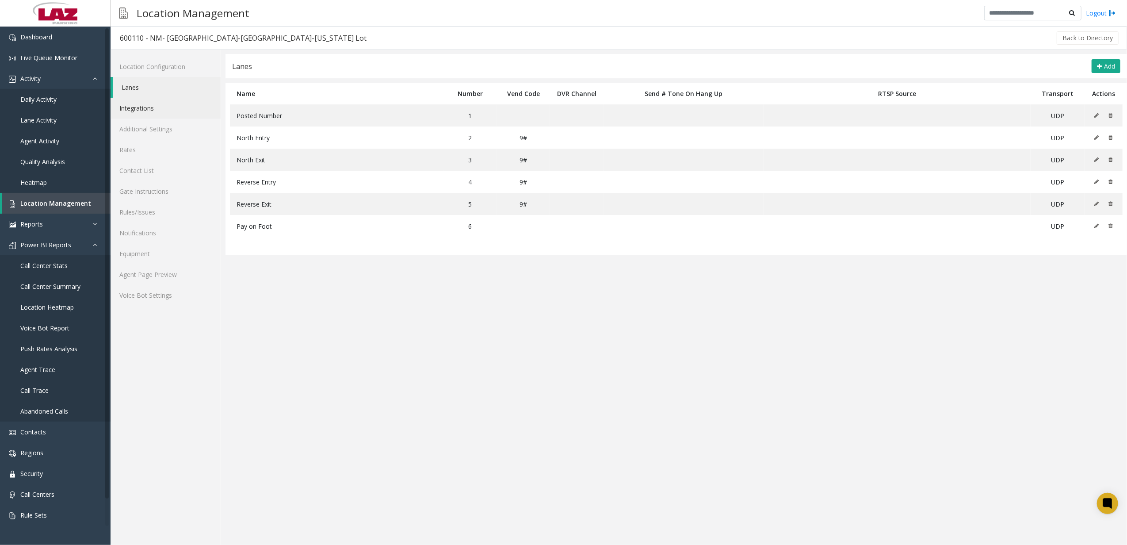
click at [155, 113] on link "Integrations" at bounding box center [166, 108] width 110 height 21
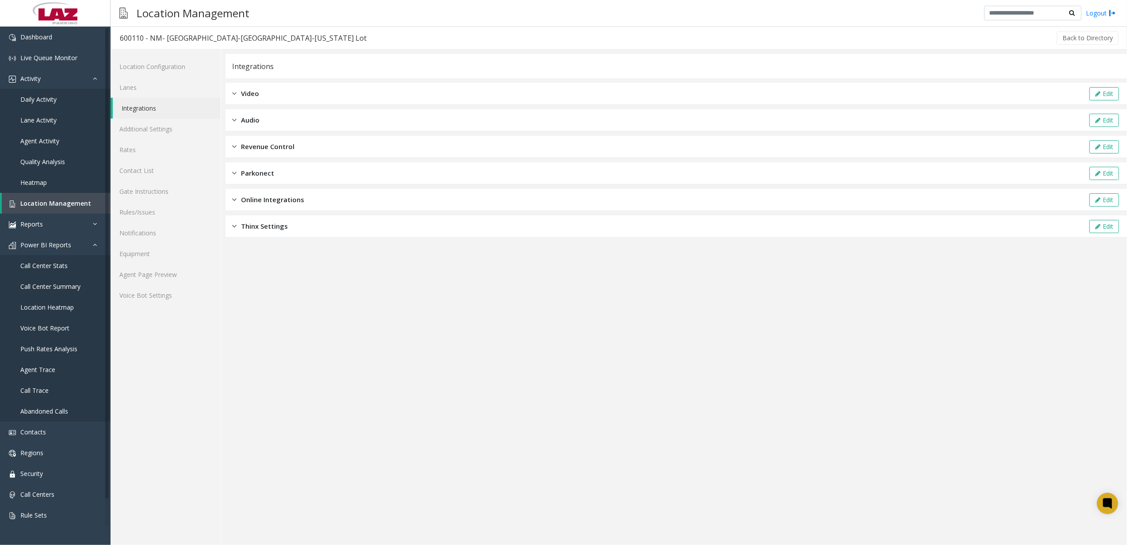
click at [328, 137] on div "Revenue Control Edit" at bounding box center [675, 147] width 901 height 22
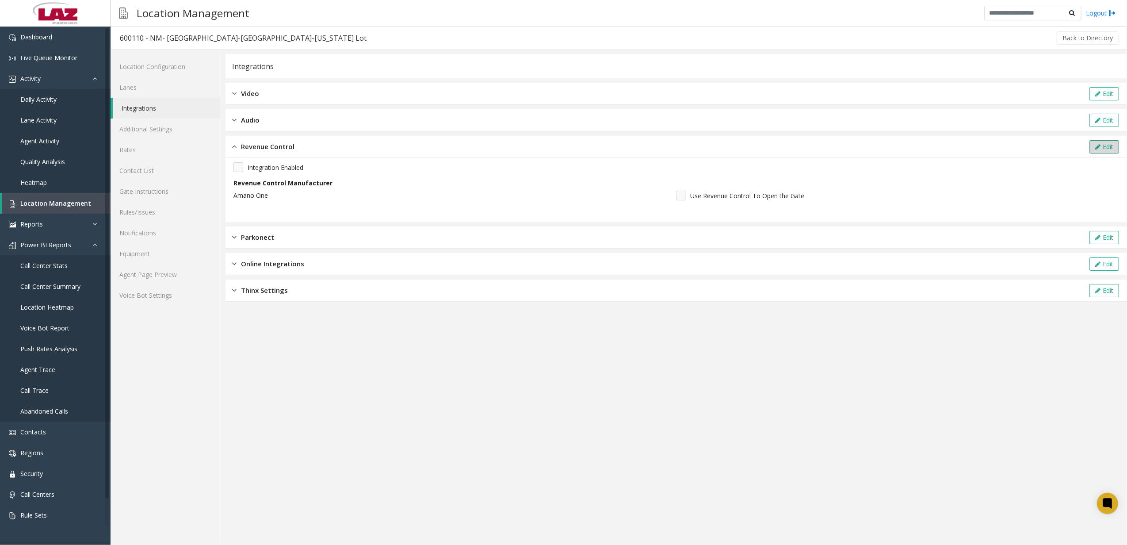
click at [1114, 145] on button "Edit" at bounding box center [1104, 146] width 30 height 13
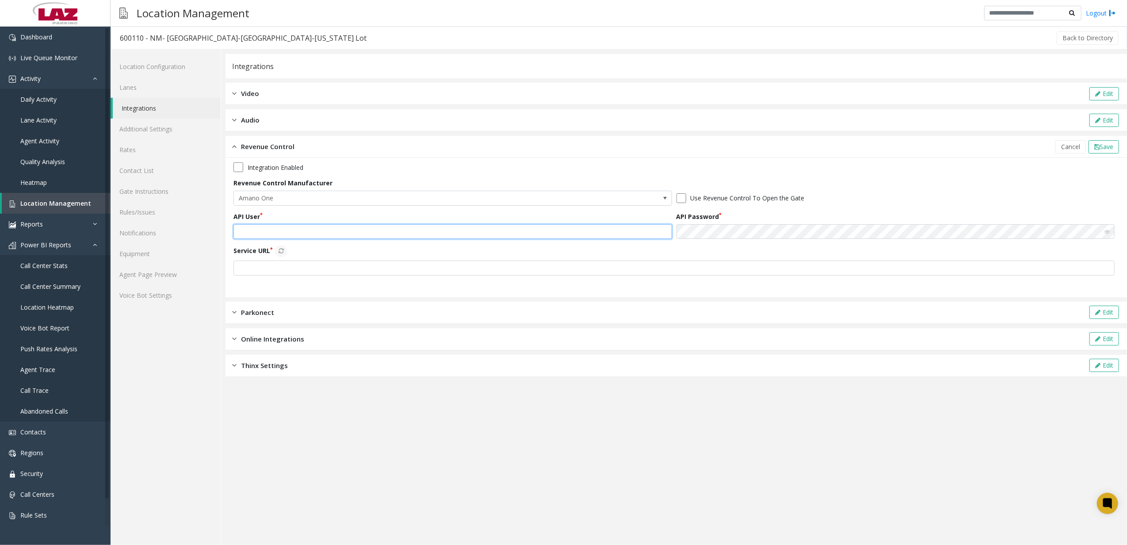
click at [318, 227] on input "text" at bounding box center [452, 231] width 438 height 15
paste input "**********"
type input "**********"
click at [276, 269] on input "text" at bounding box center [673, 267] width 881 height 15
type input "**********"
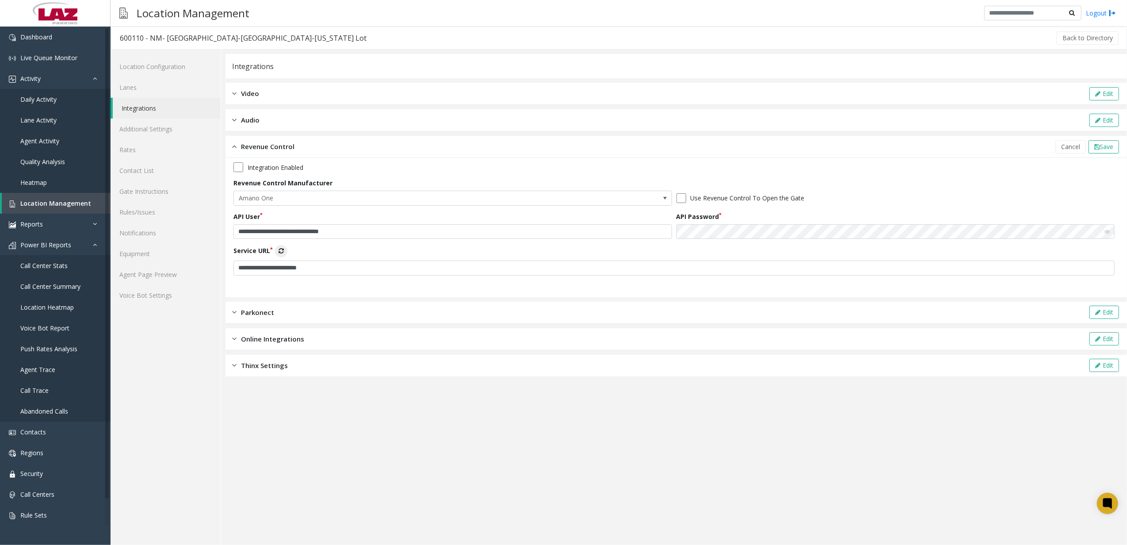
click at [286, 254] on button "Service URL" at bounding box center [281, 251] width 12 height 12
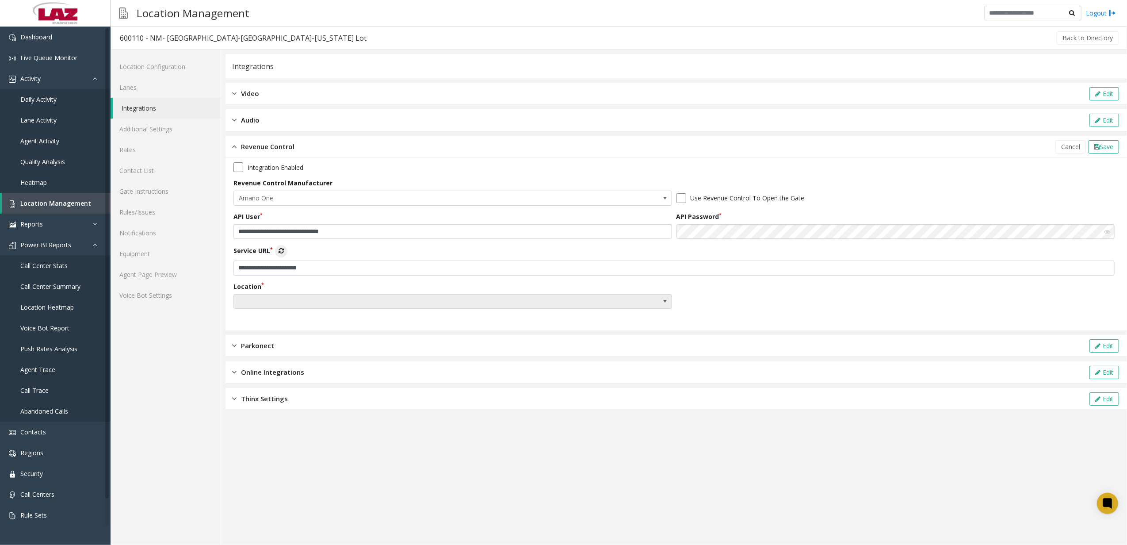
click at [346, 297] on span "NO DATA FOUND" at bounding box center [409, 301] width 350 height 14
click at [342, 301] on span "NO DATA FOUND" at bounding box center [409, 301] width 350 height 14
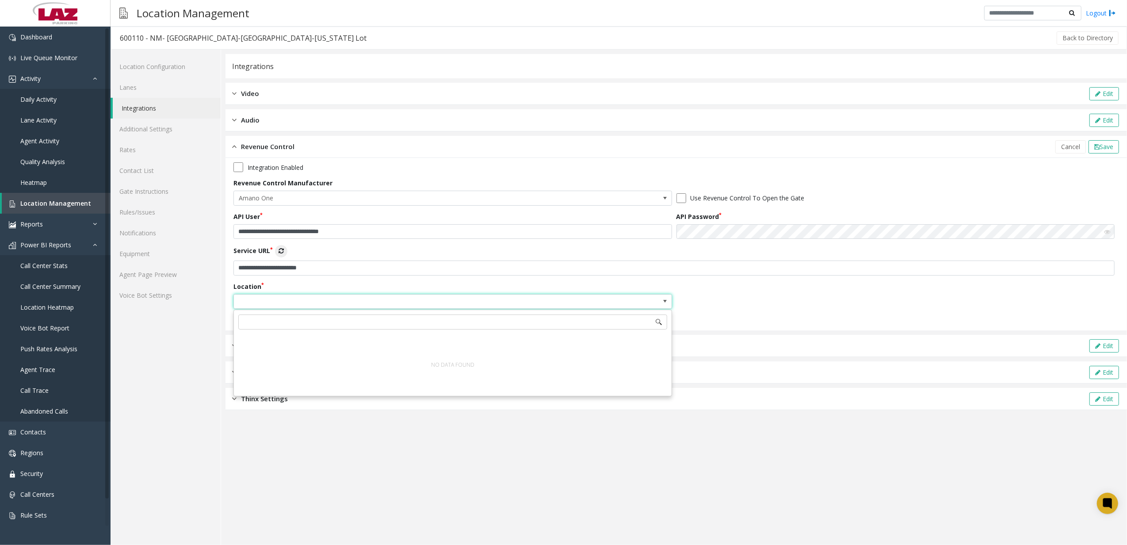
click at [342, 301] on span "NO DATA FOUND" at bounding box center [409, 301] width 350 height 14
click at [287, 248] on label "Service URL" at bounding box center [260, 251] width 54 height 12
click at [287, 248] on button "Service URL" at bounding box center [281, 251] width 12 height 12
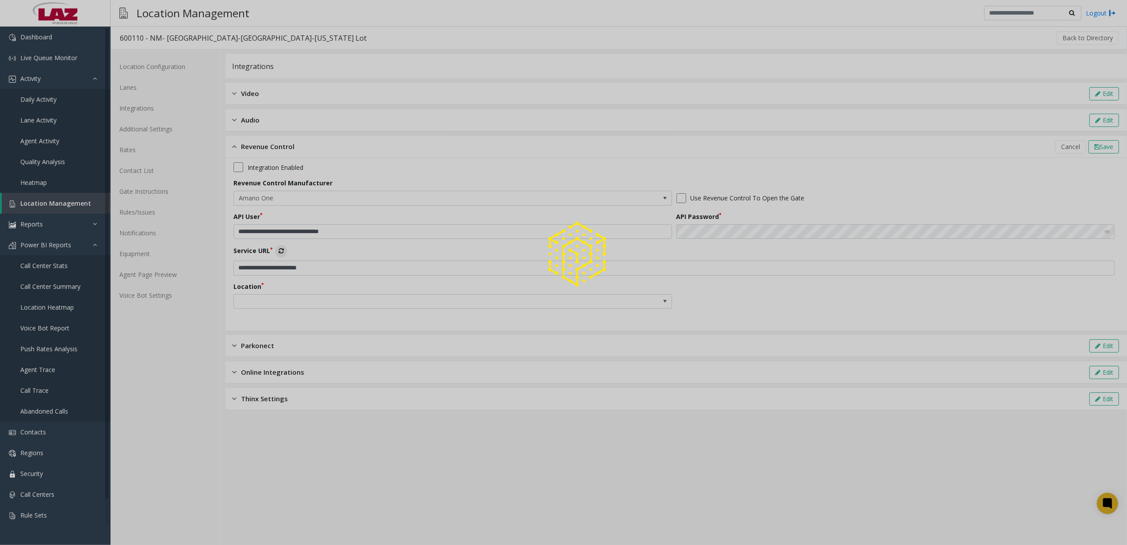
click at [285, 250] on div at bounding box center [563, 272] width 1127 height 545
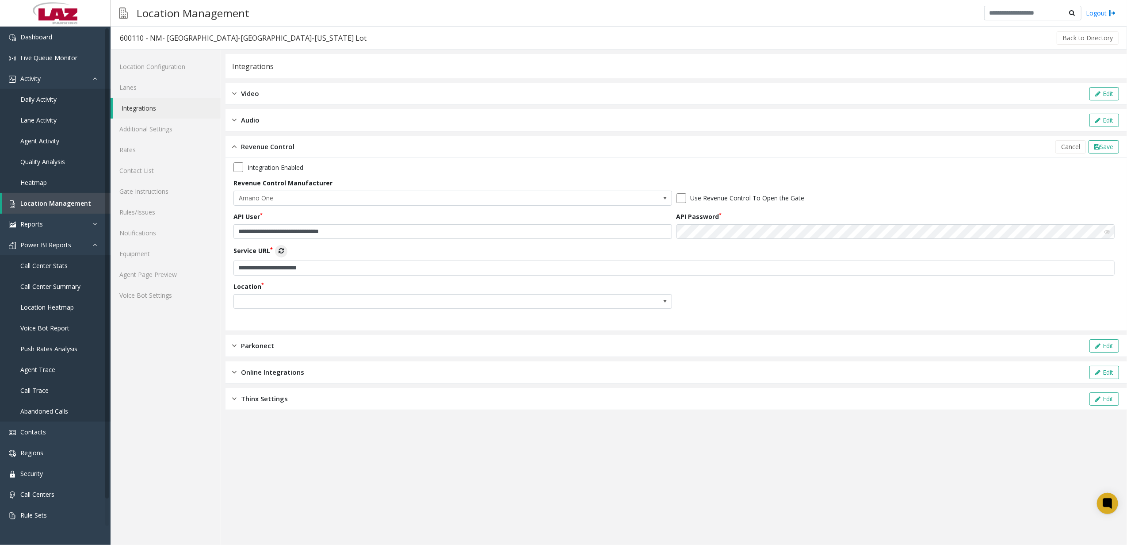
click at [285, 250] on button "Service URL" at bounding box center [281, 251] width 12 height 12
click at [653, 299] on span "NO DATA FOUND" at bounding box center [452, 301] width 438 height 15
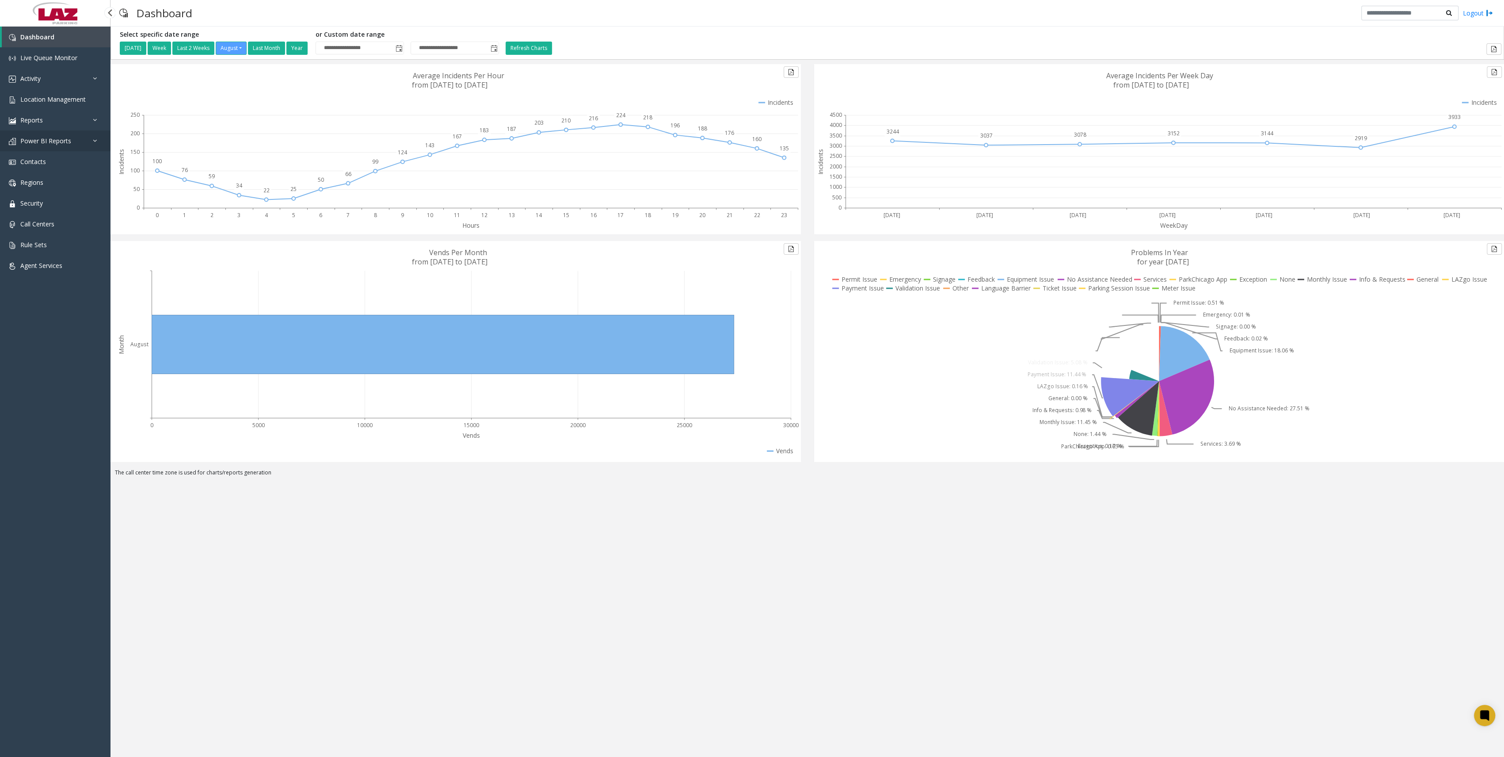
click at [74, 135] on link "Power BI Reports" at bounding box center [55, 140] width 111 height 21
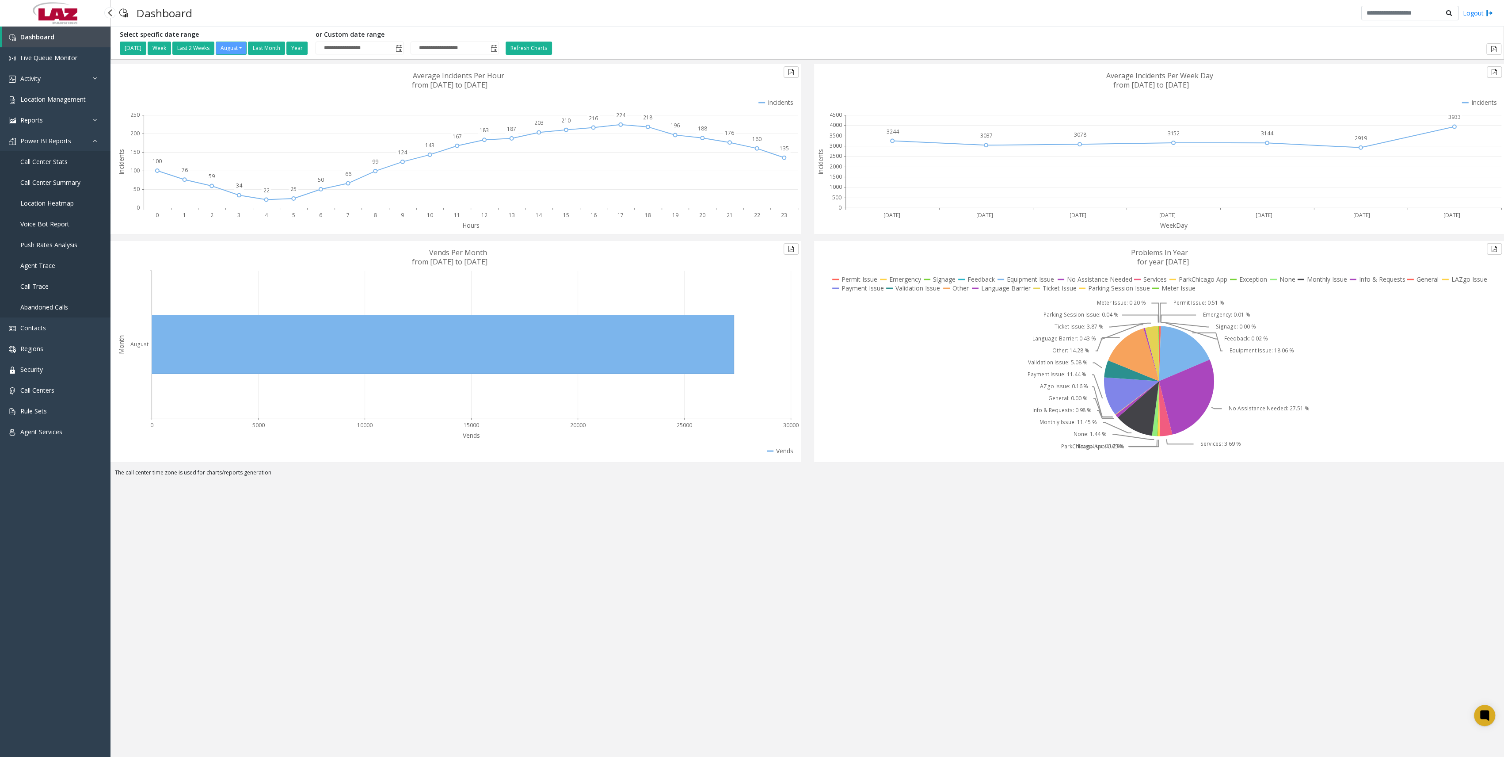
click at [67, 206] on span "Location Heatmap" at bounding box center [46, 203] width 53 height 8
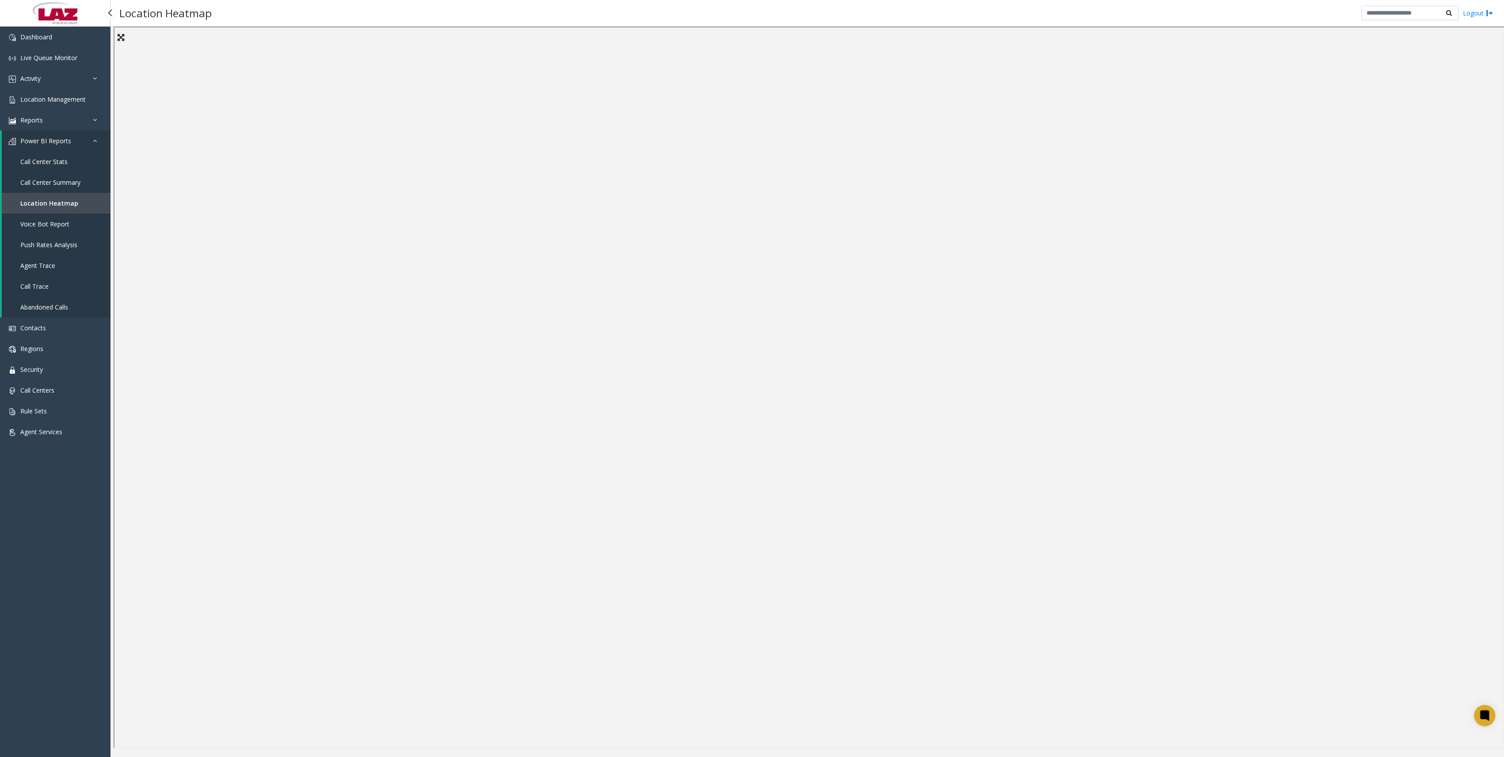
click at [59, 303] on span "Abandoned Calls" at bounding box center [44, 307] width 48 height 8
click at [59, 283] on link "Call Trace" at bounding box center [56, 286] width 109 height 21
click at [66, 177] on link "Call Center Summary" at bounding box center [56, 182] width 109 height 21
click at [48, 159] on span "Call Center Stats" at bounding box center [43, 161] width 47 height 8
